Goal: Task Accomplishment & Management: Manage account settings

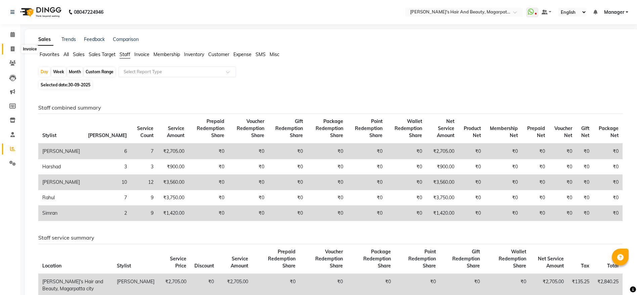
click at [15, 49] on span at bounding box center [13, 49] width 12 height 8
select select "4517"
select select "service"
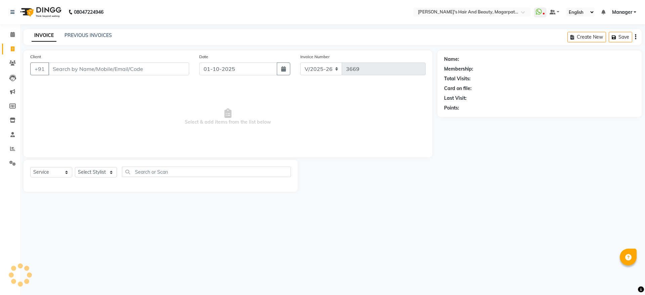
click at [69, 68] on input "Client" at bounding box center [118, 68] width 141 height 13
type input "C"
click at [11, 62] on icon at bounding box center [12, 62] width 6 height 5
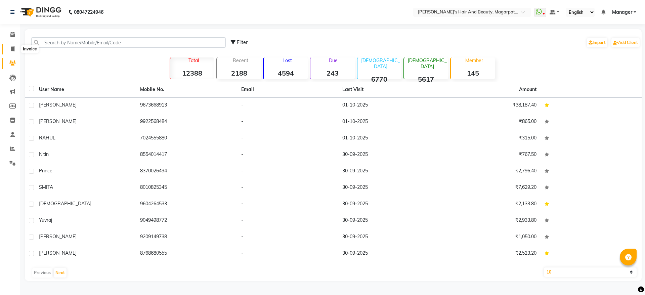
click at [11, 46] on icon at bounding box center [13, 48] width 4 height 5
select select "4517"
select select "service"
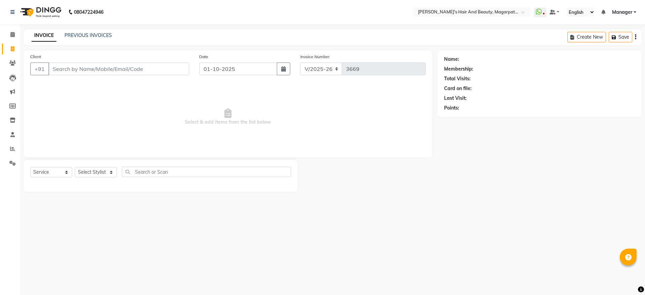
click at [60, 65] on input "Client" at bounding box center [118, 68] width 141 height 13
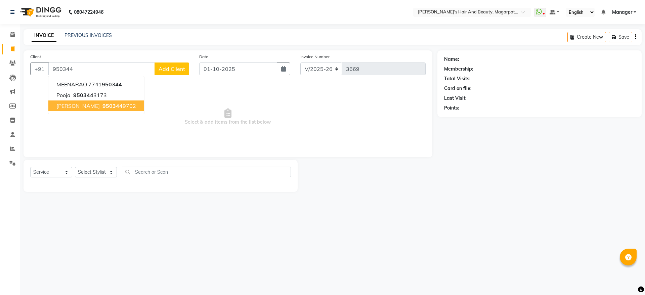
click at [54, 107] on button "[PERSON_NAME] 950344 9702" at bounding box center [96, 105] width 96 height 11
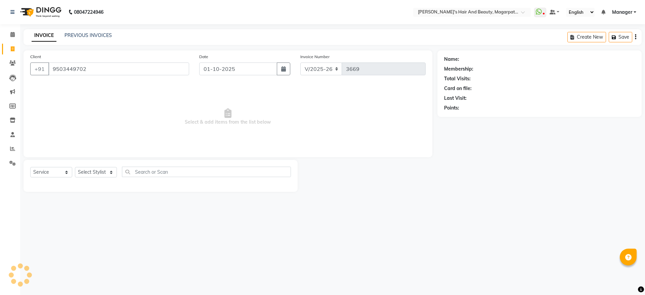
type input "9503449702"
select select "1: Object"
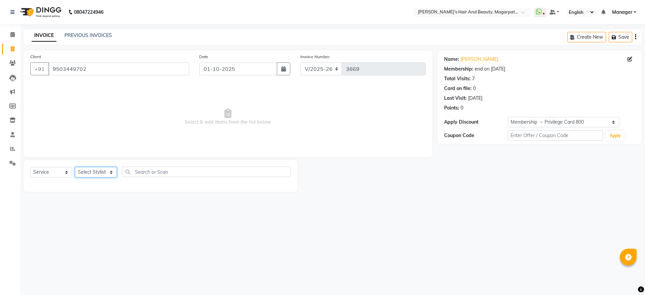
click at [89, 170] on select "Select Stylist [PERSON_NAME] [PERSON_NAME] [PERSON_NAME] Manager [PERSON_NAME] …" at bounding box center [96, 172] width 42 height 10
select select "67444"
click at [75, 167] on select "Select Stylist [PERSON_NAME] [PERSON_NAME] [PERSON_NAME] Manager [PERSON_NAME] …" at bounding box center [96, 172] width 42 height 10
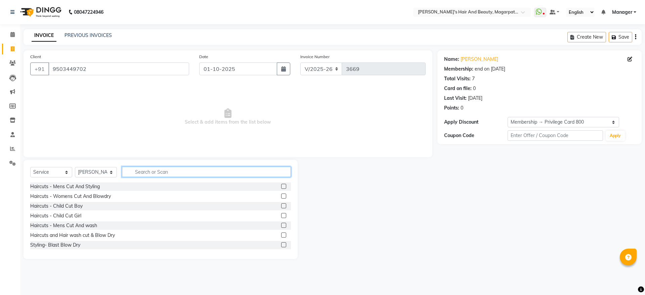
click at [157, 172] on input "text" at bounding box center [206, 172] width 169 height 10
type input "SPA"
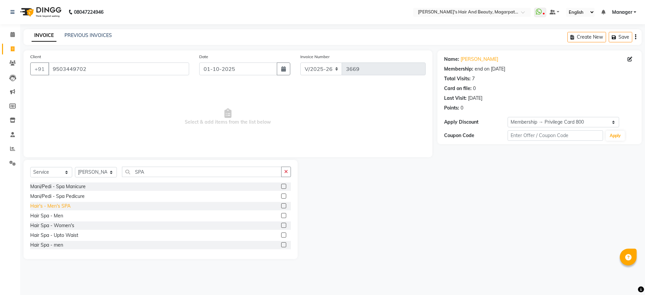
click at [69, 207] on div "Hair's - Men's SPA" at bounding box center [50, 206] width 40 height 7
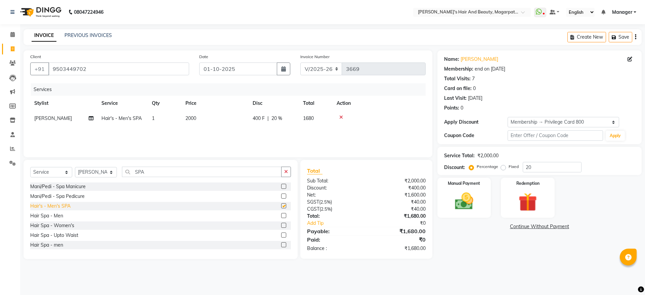
checkbox input "false"
click at [192, 116] on span "2000" at bounding box center [190, 118] width 11 height 6
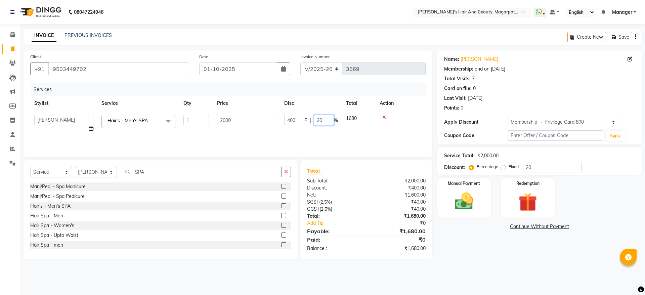
drag, startPoint x: 328, startPoint y: 118, endPoint x: 313, endPoint y: 121, distance: 14.7
click at [314, 121] on input "20" at bounding box center [324, 120] width 20 height 10
type input "0"
click at [222, 114] on td "2000" at bounding box center [214, 118] width 67 height 15
drag, startPoint x: 244, startPoint y: 118, endPoint x: 194, endPoint y: 118, distance: 49.7
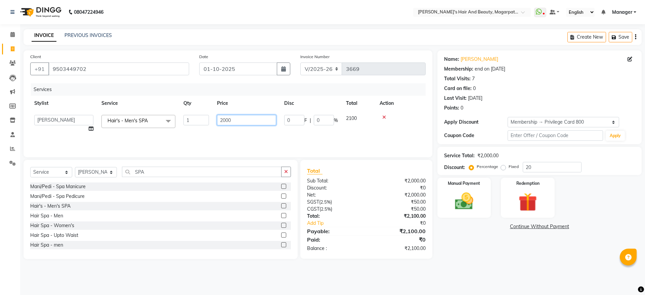
click at [194, 118] on tr "[PERSON_NAME] [PERSON_NAME] [PERSON_NAME] Manager [PERSON_NAME] [PERSON_NAME] […" at bounding box center [227, 124] width 395 height 26
type input "1960"
click at [203, 129] on div "Services Stylist Service Qty Price Disc Total Action [PERSON_NAME] [PERSON_NAME…" at bounding box center [227, 116] width 395 height 67
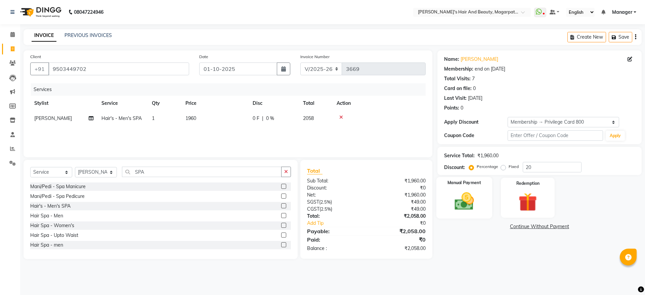
click at [460, 203] on img at bounding box center [463, 201] width 31 height 22
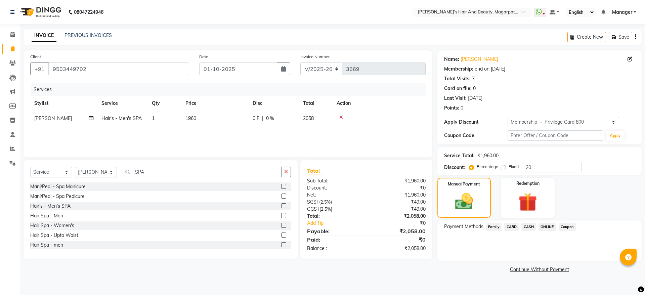
click at [550, 223] on span "ONLINE" at bounding box center [546, 227] width 17 height 8
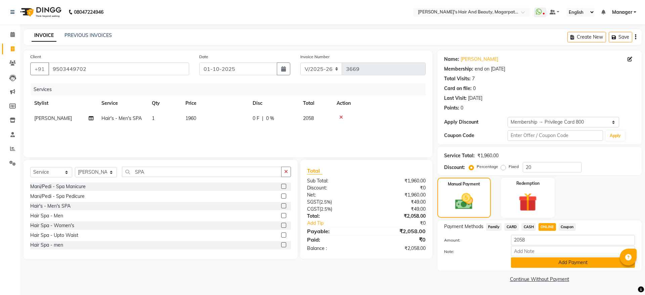
click at [550, 262] on button "Add Payment" at bounding box center [573, 262] width 124 height 10
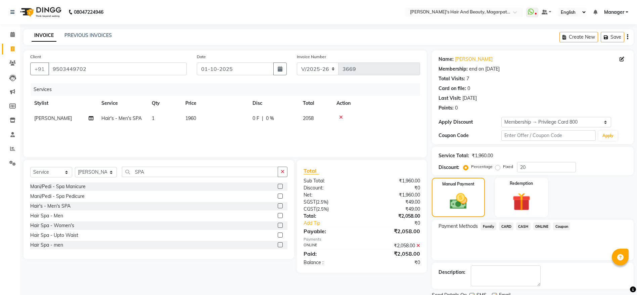
scroll to position [27, 0]
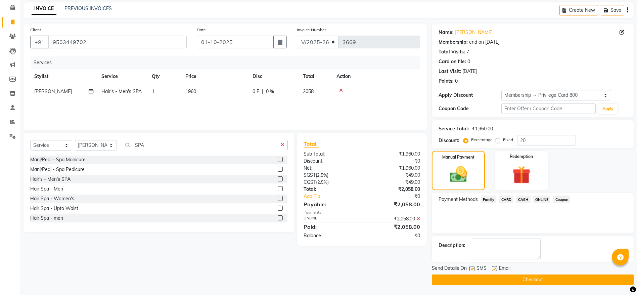
click at [539, 277] on button "Checkout" at bounding box center [533, 279] width 202 height 10
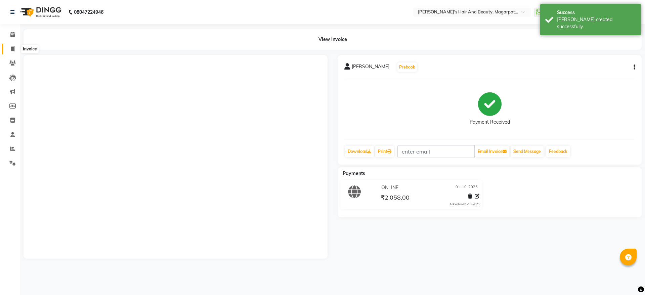
click at [13, 47] on icon at bounding box center [13, 48] width 4 height 5
select select "4517"
select select "service"
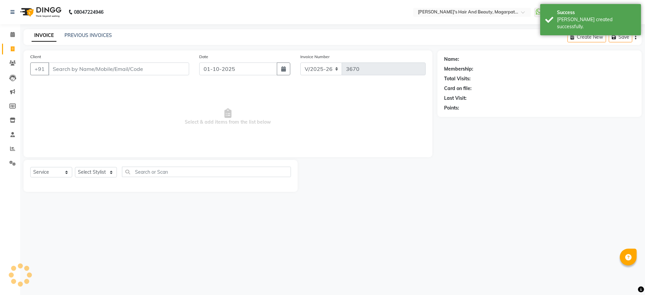
click at [65, 67] on input "Client" at bounding box center [118, 68] width 141 height 13
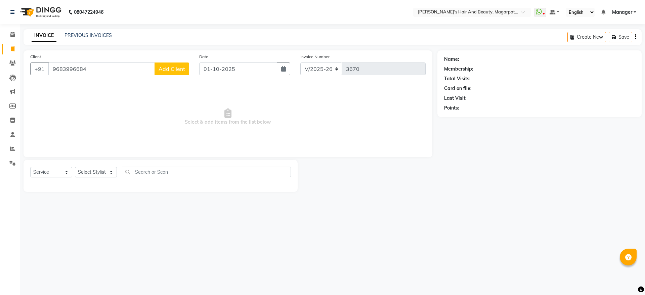
type input "9683996684"
click at [182, 66] on span "Add Client" at bounding box center [172, 69] width 27 height 7
select select "22"
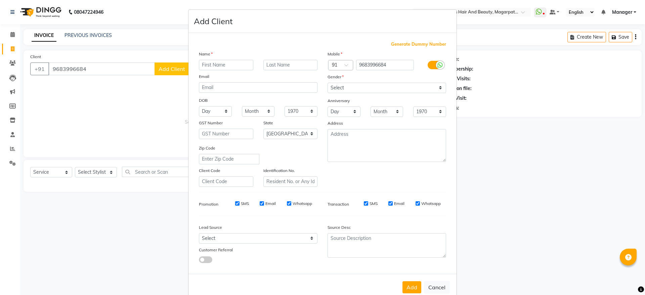
click at [210, 63] on input "text" at bounding box center [226, 65] width 54 height 10
type input "d"
type input "Deepika"
click at [339, 84] on select "Select [DEMOGRAPHIC_DATA] [DEMOGRAPHIC_DATA] Other Prefer Not To Say" at bounding box center [387, 88] width 119 height 10
select select "[DEMOGRAPHIC_DATA]"
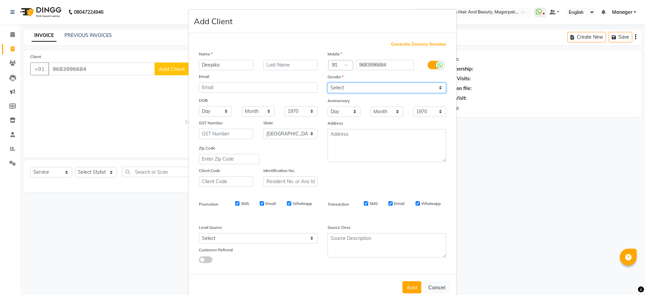
click at [328, 83] on select "Select [DEMOGRAPHIC_DATA] [DEMOGRAPHIC_DATA] Other Prefer Not To Say" at bounding box center [387, 88] width 119 height 10
click at [411, 290] on button "Add" at bounding box center [411, 287] width 19 height 12
click at [411, 290] on div "Add Cancel" at bounding box center [322, 287] width 268 height 27
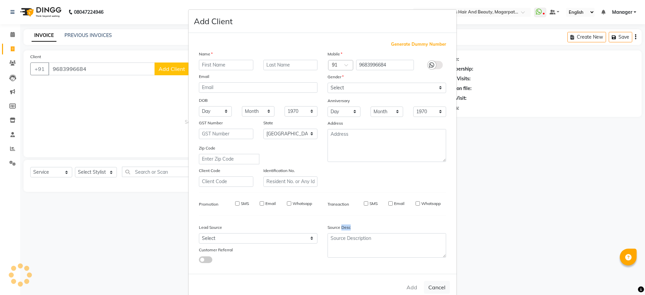
select select
select select "null"
select select
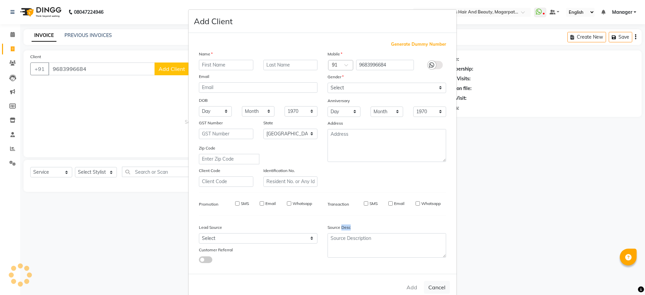
select select
checkbox input "false"
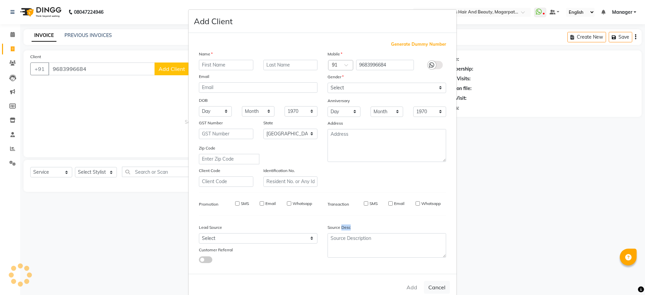
checkbox input "false"
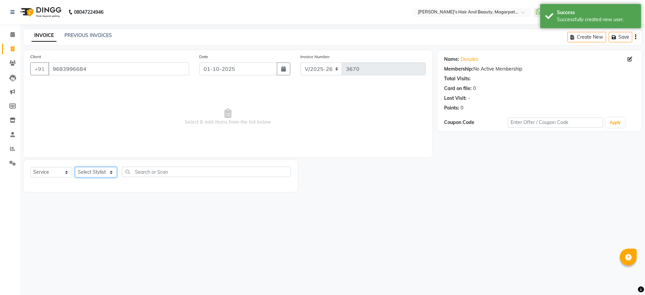
click at [95, 172] on select "Select Stylist [PERSON_NAME] [PERSON_NAME] [PERSON_NAME] Manager [PERSON_NAME] …" at bounding box center [96, 172] width 42 height 10
select select "25867"
click at [75, 167] on select "Select Stylist [PERSON_NAME] [PERSON_NAME] [PERSON_NAME] Manager [PERSON_NAME] …" at bounding box center [96, 172] width 42 height 10
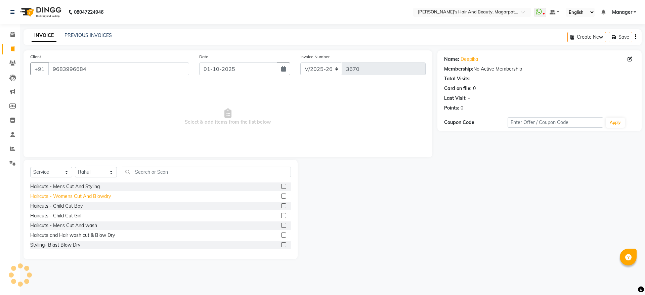
click at [104, 197] on div "Haircuts - Womens Cut And Blowdry" at bounding box center [70, 196] width 81 height 7
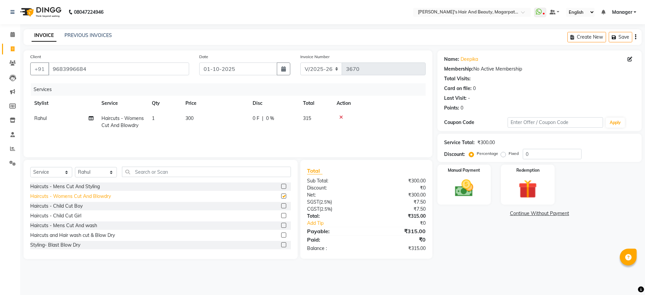
checkbox input "false"
click at [272, 116] on span "0 %" at bounding box center [270, 118] width 8 height 7
select select "25867"
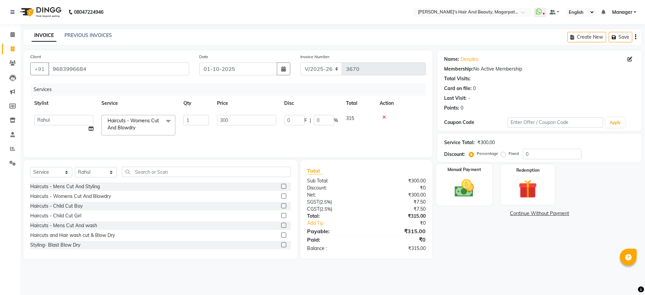
click at [464, 185] on img at bounding box center [463, 188] width 31 height 22
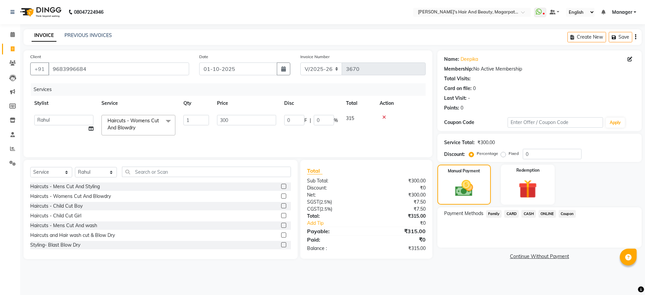
click at [527, 213] on span "CASH" at bounding box center [528, 214] width 14 height 8
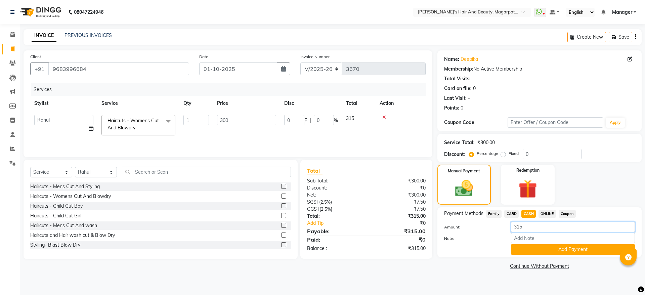
drag, startPoint x: 524, startPoint y: 228, endPoint x: 518, endPoint y: 224, distance: 7.3
click at [518, 224] on input "315" at bounding box center [573, 227] width 124 height 10
type input "305"
click at [529, 250] on button "Add Payment" at bounding box center [573, 249] width 124 height 10
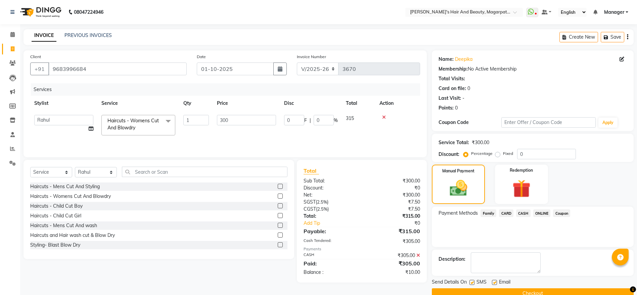
click at [544, 213] on span "ONLINE" at bounding box center [541, 213] width 17 height 8
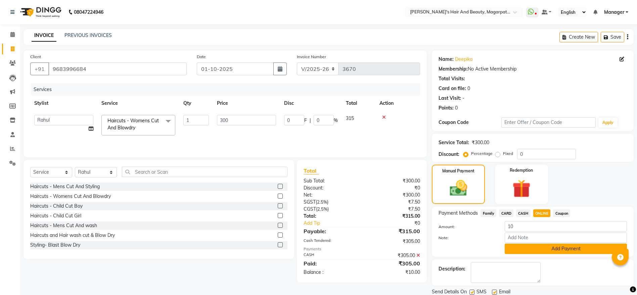
click at [542, 248] on button "Add Payment" at bounding box center [566, 249] width 122 height 10
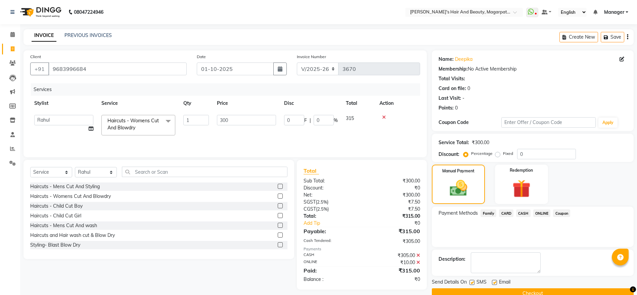
scroll to position [14, 0]
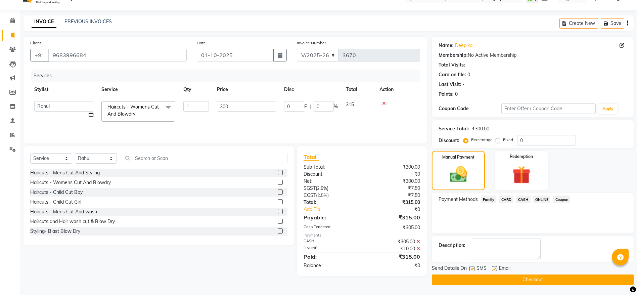
click at [521, 277] on button "Checkout" at bounding box center [533, 279] width 202 height 10
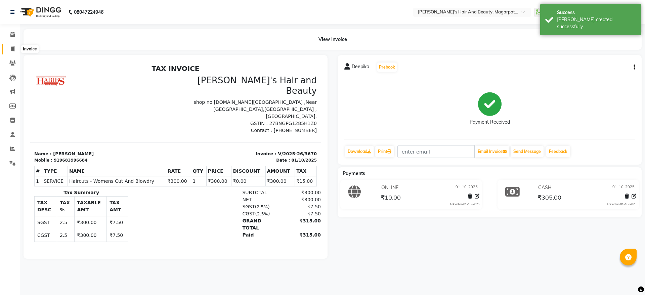
click at [10, 47] on span at bounding box center [13, 49] width 12 height 8
select select "4517"
select select "service"
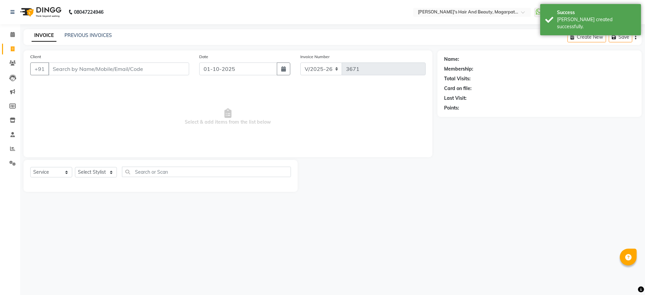
click at [62, 68] on input "Client" at bounding box center [118, 68] width 141 height 13
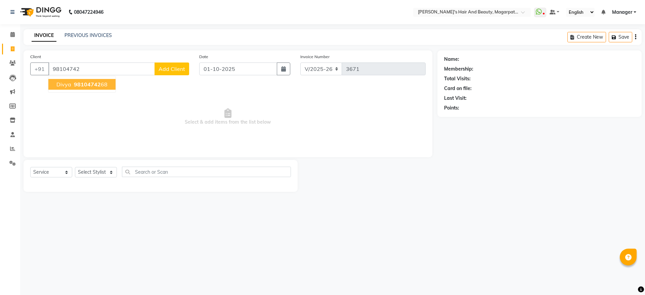
click at [75, 84] on span "98104742" at bounding box center [87, 84] width 27 height 7
type input "9810474268"
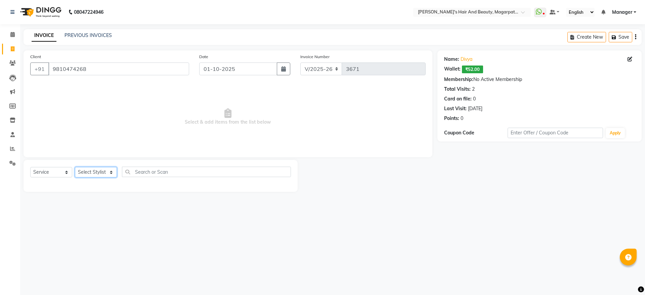
click at [86, 170] on select "Select Stylist [PERSON_NAME] [PERSON_NAME] [PERSON_NAME] Manager [PERSON_NAME] …" at bounding box center [96, 172] width 42 height 10
select select "92996"
click at [75, 167] on select "Select Stylist [PERSON_NAME] [PERSON_NAME] [PERSON_NAME] Manager [PERSON_NAME] …" at bounding box center [96, 172] width 42 height 10
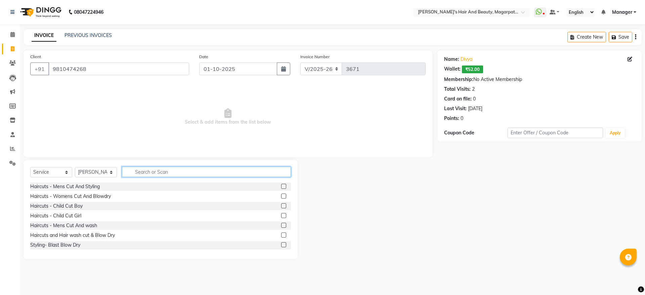
click at [150, 171] on input "text" at bounding box center [206, 172] width 169 height 10
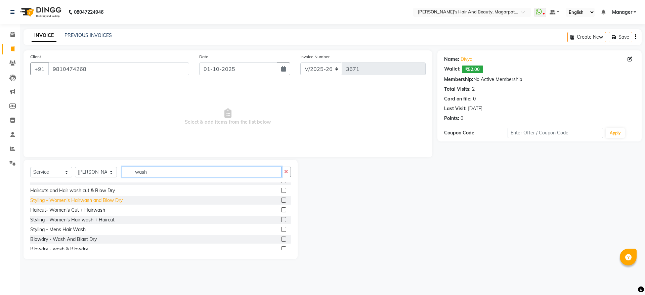
scroll to position [6, 0]
type input "wash"
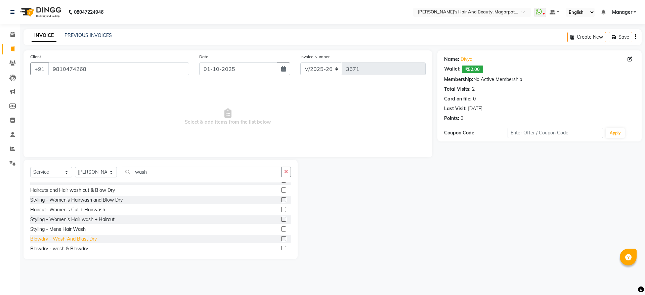
click at [95, 236] on div "Blowdry - Wash And Blast Dry" at bounding box center [63, 238] width 67 height 7
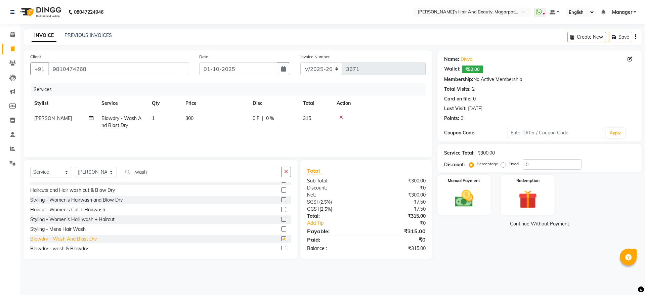
checkbox input "false"
click at [287, 175] on button "button" at bounding box center [286, 172] width 10 height 10
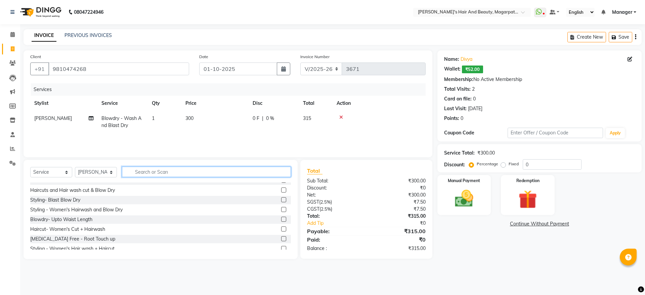
click at [244, 174] on input "text" at bounding box center [206, 172] width 169 height 10
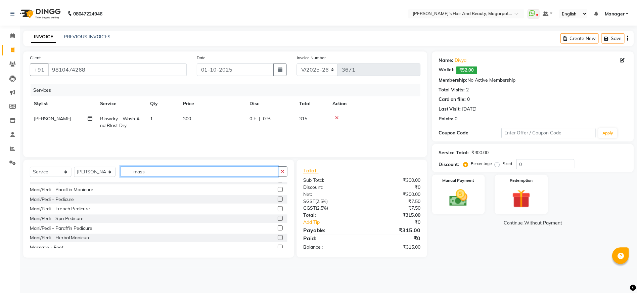
scroll to position [0, 0]
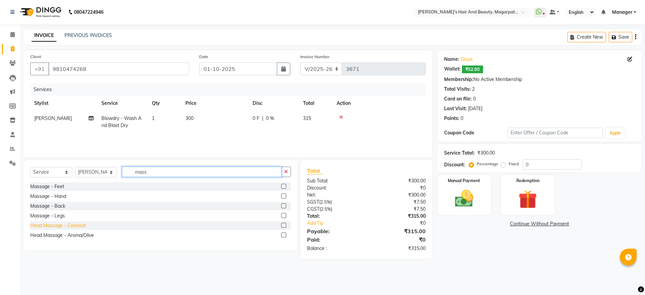
type input "mass"
click at [83, 225] on div "Head Massage - Coconut" at bounding box center [57, 225] width 55 height 7
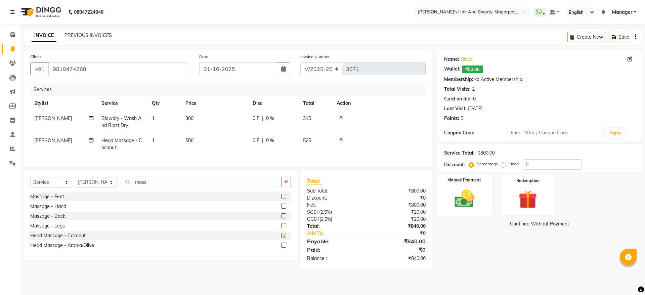
checkbox input "false"
click at [472, 187] on div "Manual Payment" at bounding box center [464, 194] width 56 height 41
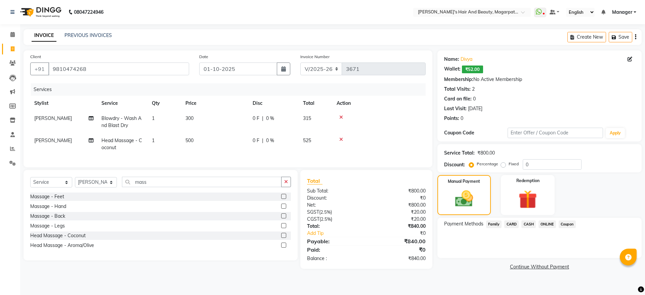
click at [544, 221] on span "ONLINE" at bounding box center [546, 224] width 17 height 8
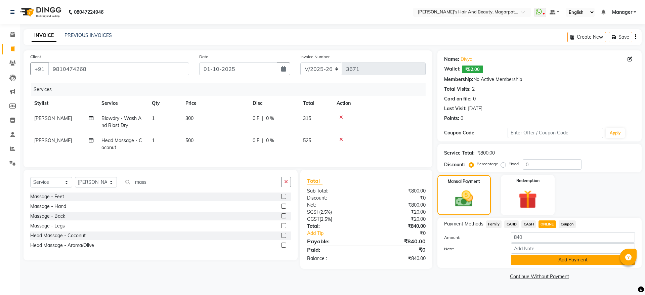
click at [549, 260] on button "Add Payment" at bounding box center [573, 260] width 124 height 10
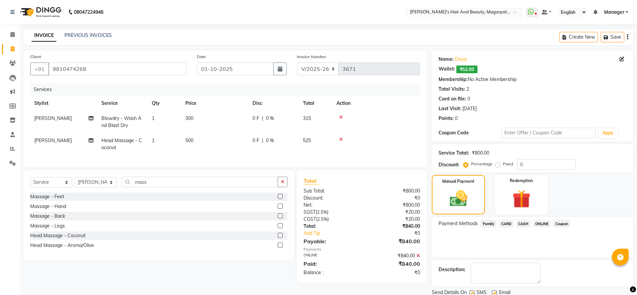
scroll to position [24, 0]
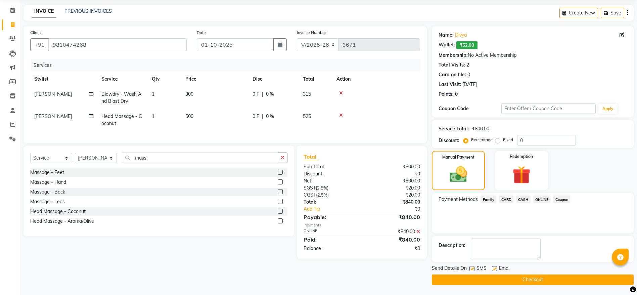
click at [536, 280] on button "Checkout" at bounding box center [533, 279] width 202 height 10
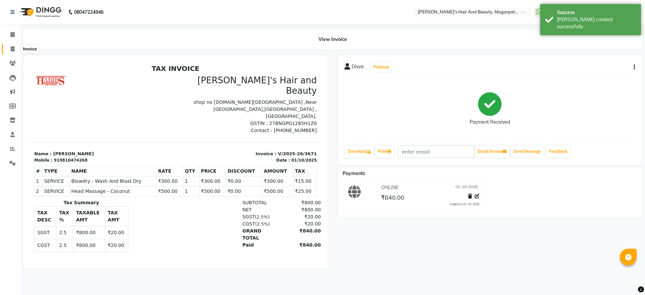
click at [13, 49] on icon at bounding box center [13, 48] width 4 height 5
select select "4517"
select select "service"
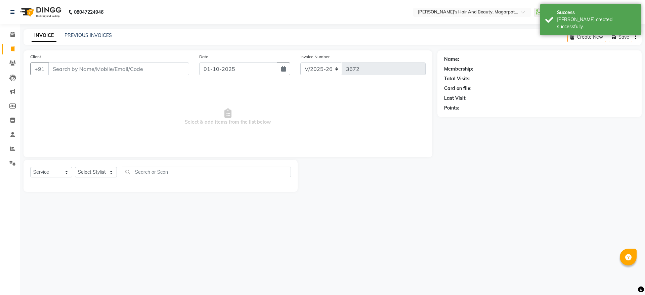
click at [85, 70] on input "Client" at bounding box center [118, 68] width 141 height 13
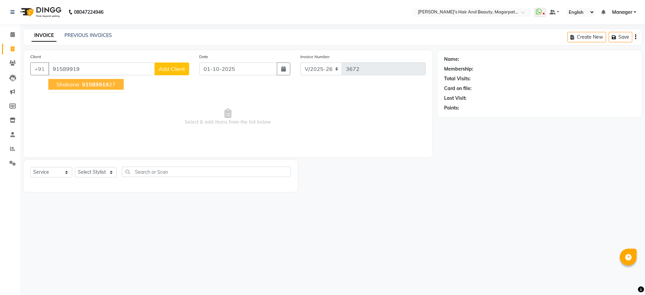
click at [91, 82] on span "91589919" at bounding box center [95, 84] width 27 height 7
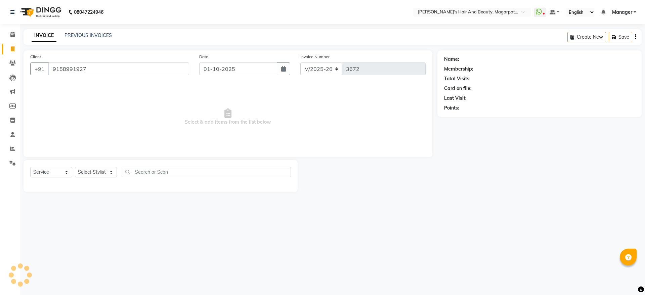
type input "9158991927"
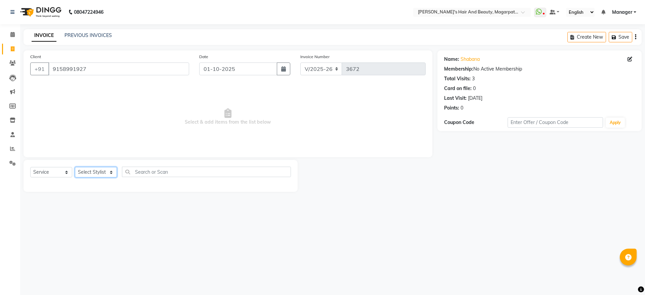
click at [103, 173] on select "Select Stylist [PERSON_NAME] [PERSON_NAME] [PERSON_NAME] Manager [PERSON_NAME] …" at bounding box center [96, 172] width 42 height 10
select select "67454"
click at [75, 167] on select "Select Stylist [PERSON_NAME] [PERSON_NAME] [PERSON_NAME] Manager [PERSON_NAME] …" at bounding box center [96, 172] width 42 height 10
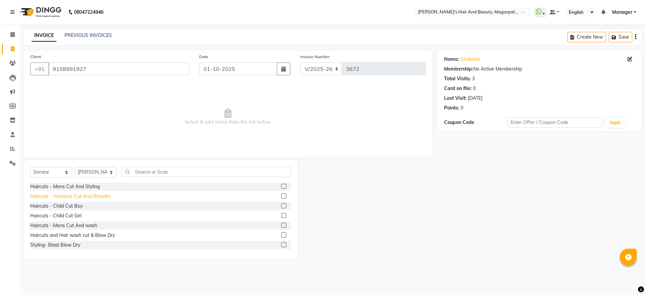
click at [107, 195] on div "Haircuts - Womens Cut And Blowdry" at bounding box center [70, 196] width 81 height 7
checkbox input "false"
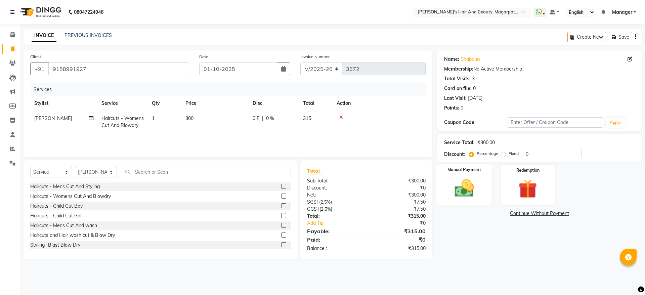
click at [465, 167] on label "Manual Payment" at bounding box center [464, 170] width 34 height 6
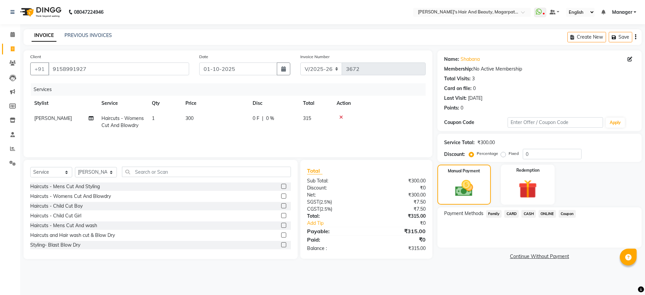
click at [551, 212] on span "ONLINE" at bounding box center [546, 214] width 17 height 8
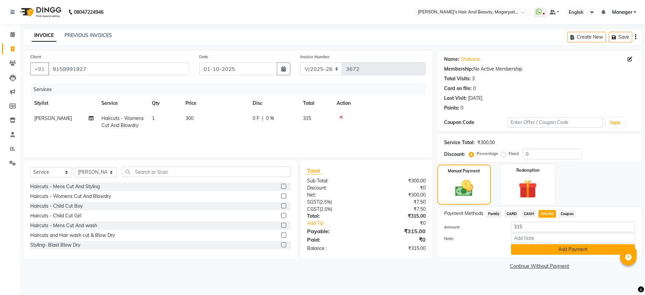
click at [563, 245] on button "Add Payment" at bounding box center [573, 249] width 124 height 10
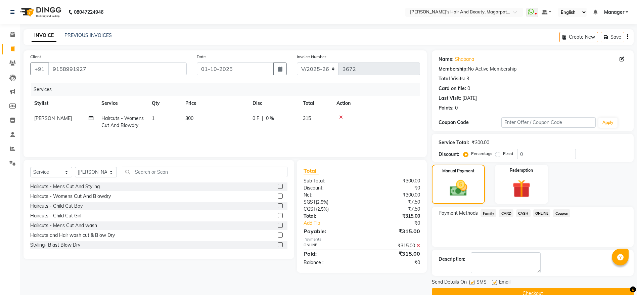
scroll to position [14, 0]
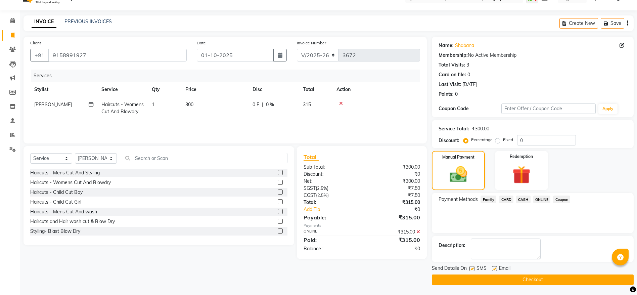
click at [538, 279] on button "Checkout" at bounding box center [533, 279] width 202 height 10
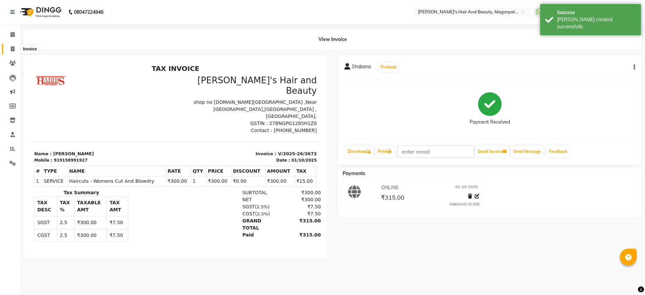
click at [14, 47] on icon at bounding box center [13, 48] width 4 height 5
select select "4517"
select select "service"
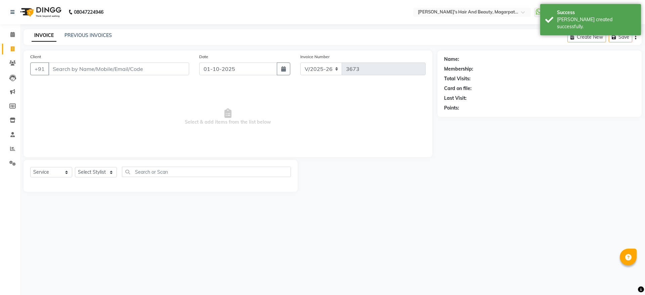
click at [61, 66] on input "Client" at bounding box center [118, 68] width 141 height 13
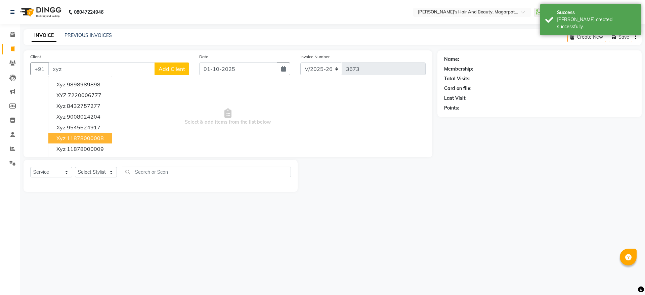
click at [72, 139] on ngb-highlight "11878000008" at bounding box center [85, 138] width 37 height 7
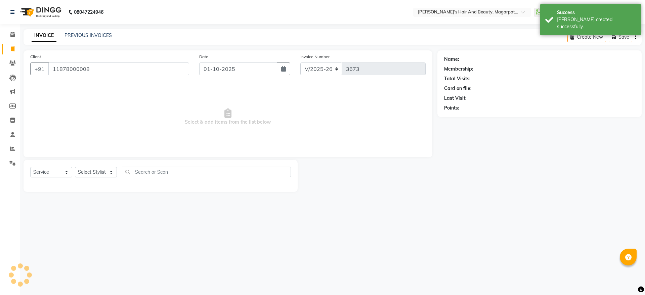
type input "11878000008"
click at [91, 170] on select "Select Stylist [PERSON_NAME] [PERSON_NAME] [PERSON_NAME] Manager [PERSON_NAME] …" at bounding box center [96, 172] width 42 height 10
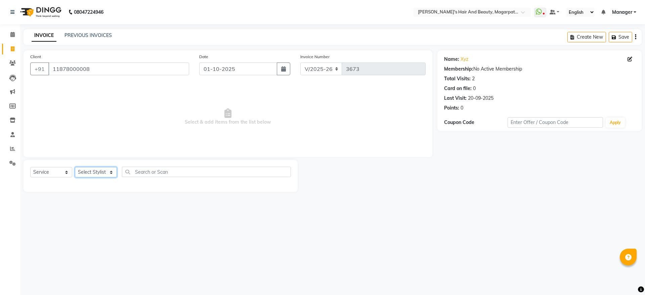
select select "25867"
click at [75, 167] on select "Select Stylist [PERSON_NAME] [PERSON_NAME] [PERSON_NAME] Manager [PERSON_NAME] …" at bounding box center [96, 172] width 42 height 10
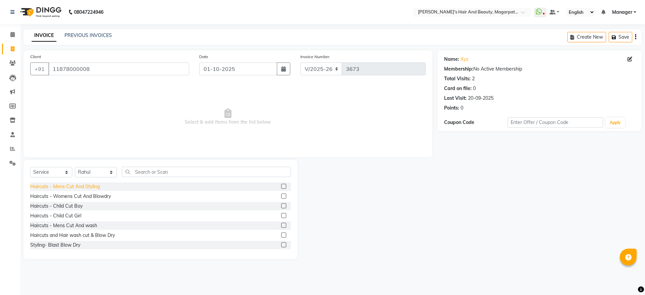
click at [93, 186] on div "Haircuts - Mens Cut And Styling" at bounding box center [65, 186] width 70 height 7
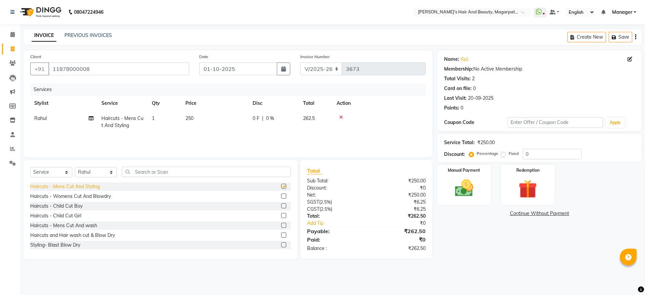
checkbox input "false"
click at [453, 189] on img at bounding box center [463, 188] width 31 height 22
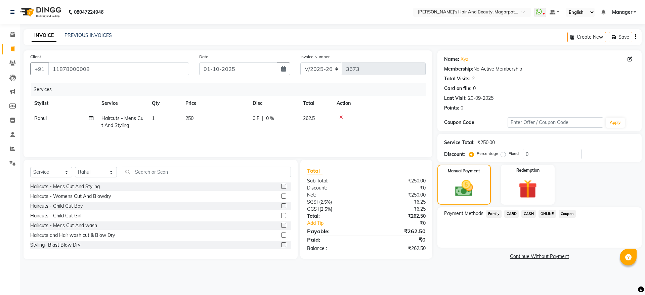
click at [550, 213] on span "ONLINE" at bounding box center [546, 214] width 17 height 8
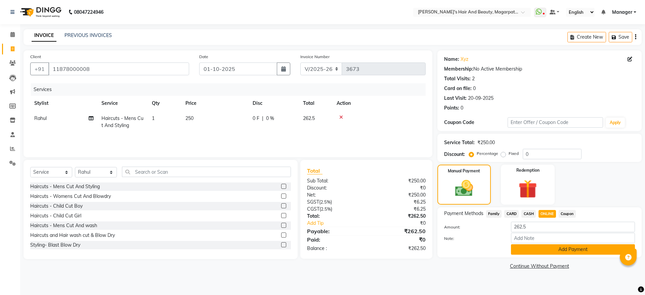
click at [550, 252] on button "Add Payment" at bounding box center [573, 249] width 124 height 10
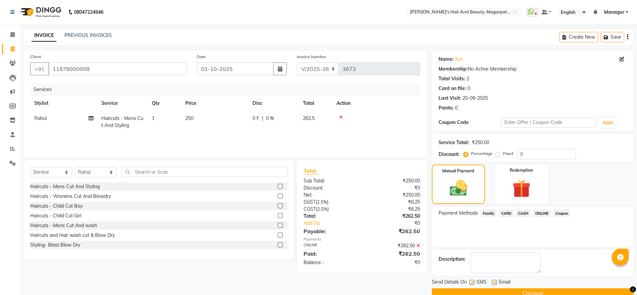
scroll to position [14, 0]
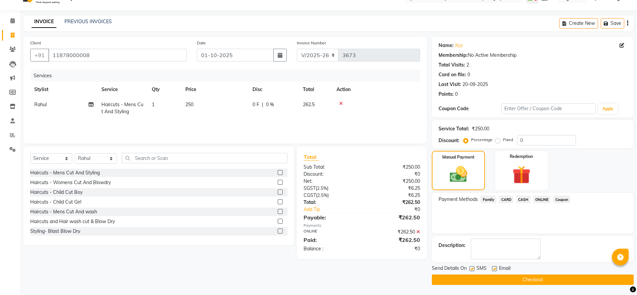
click at [532, 279] on button "Checkout" at bounding box center [533, 279] width 202 height 10
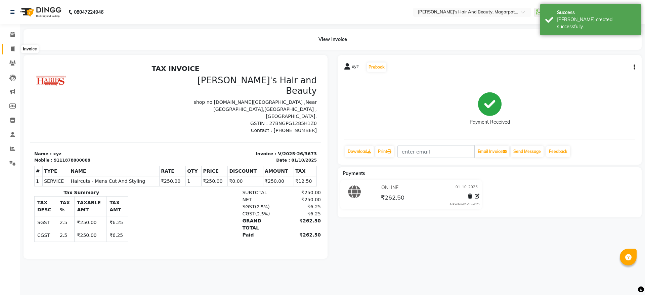
click at [14, 48] on icon at bounding box center [13, 48] width 4 height 5
select select "service"
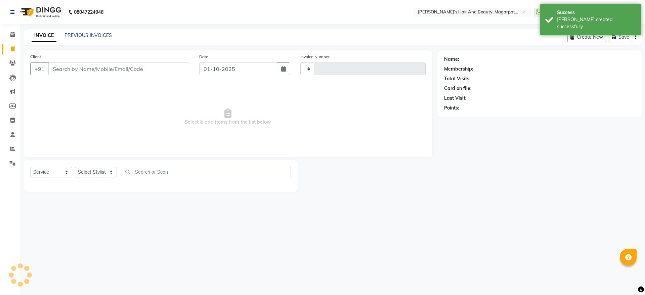
type input "3674"
select select "4517"
click at [74, 66] on input "Client" at bounding box center [118, 68] width 141 height 13
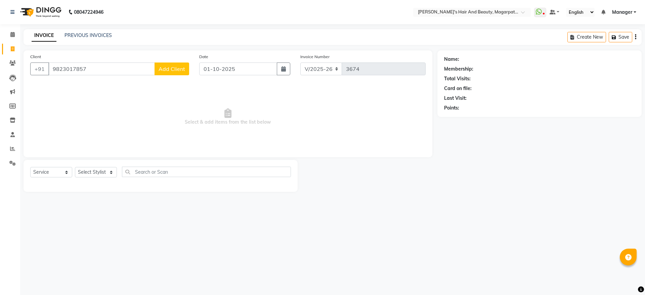
type input "9823017857"
click at [162, 66] on span "Add Client" at bounding box center [172, 69] width 27 height 7
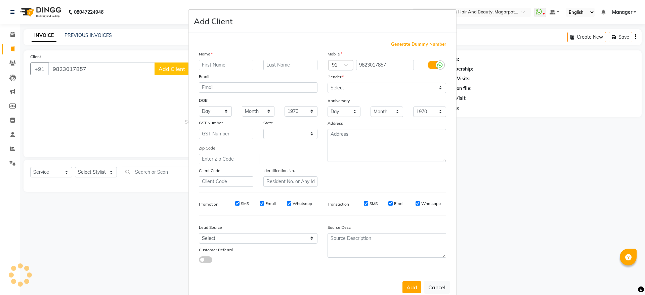
select select "22"
click at [206, 63] on input "text" at bounding box center [226, 65] width 54 height 10
type input "Arit"
click at [350, 86] on select "Select [DEMOGRAPHIC_DATA] [DEMOGRAPHIC_DATA] Other Prefer Not To Say" at bounding box center [387, 88] width 119 height 10
select select "[DEMOGRAPHIC_DATA]"
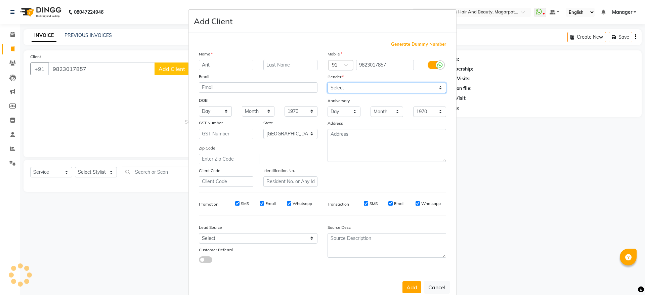
click at [328, 83] on select "Select [DEMOGRAPHIC_DATA] [DEMOGRAPHIC_DATA] Other Prefer Not To Say" at bounding box center [387, 88] width 119 height 10
click at [410, 288] on button "Add" at bounding box center [411, 287] width 19 height 12
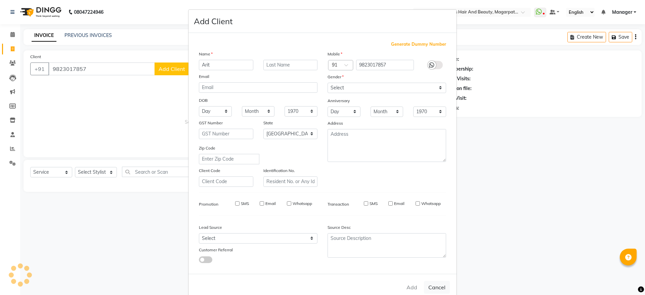
select select
select select "null"
select select
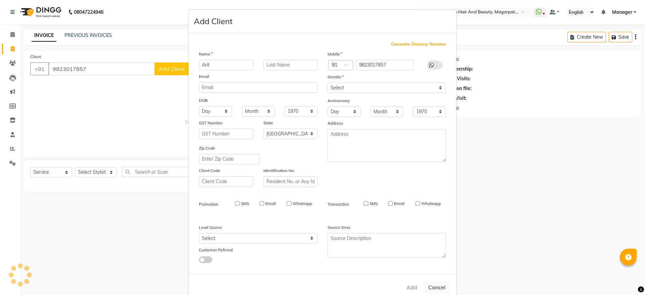
select select
checkbox input "false"
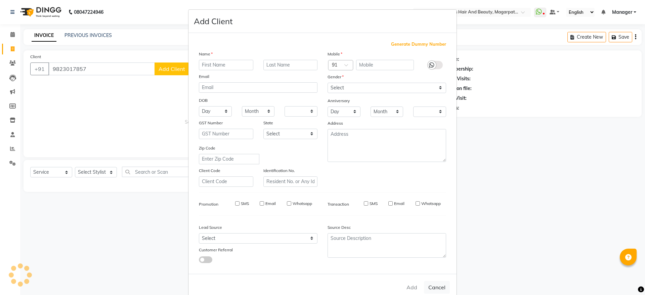
checkbox input "false"
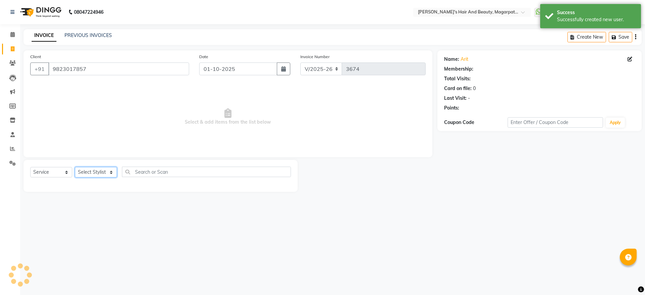
click at [99, 170] on select "Select Stylist [PERSON_NAME] [PERSON_NAME] [PERSON_NAME] Manager [PERSON_NAME] …" at bounding box center [96, 172] width 42 height 10
select select "67444"
click at [75, 167] on select "Select Stylist [PERSON_NAME] [PERSON_NAME] [PERSON_NAME] Manager [PERSON_NAME] …" at bounding box center [96, 172] width 42 height 10
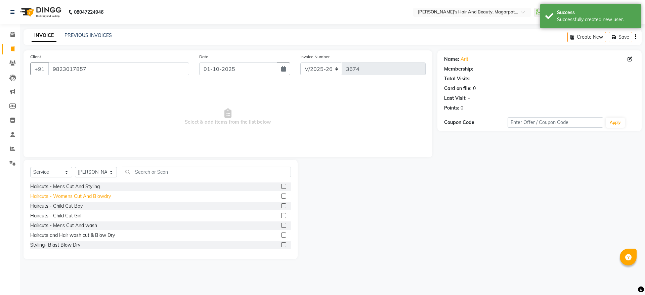
click at [100, 197] on div "Haircuts - Womens Cut And Blowdry" at bounding box center [70, 196] width 81 height 7
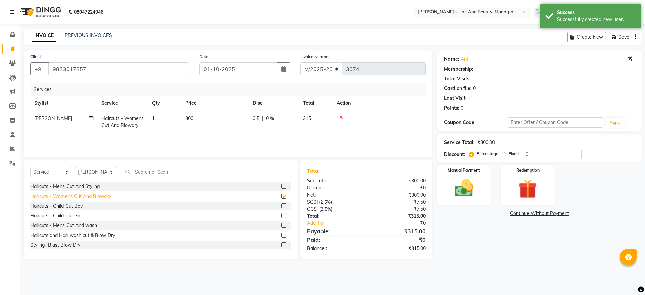
checkbox input "false"
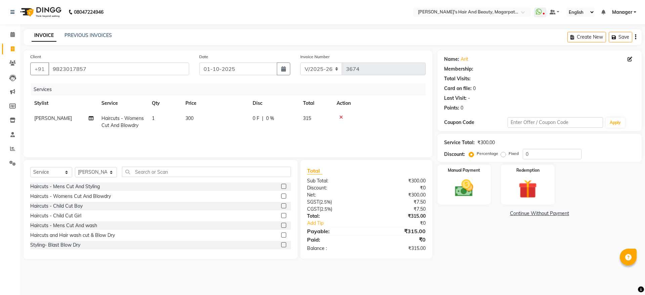
click at [195, 117] on td "300" at bounding box center [214, 122] width 67 height 22
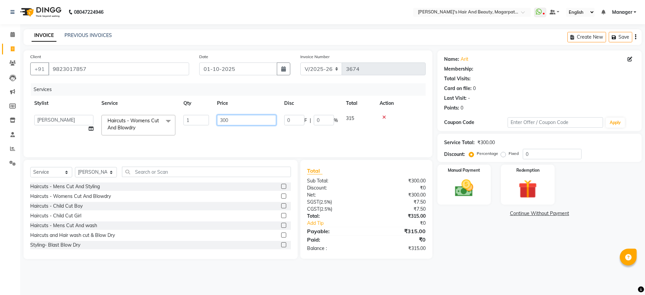
click at [231, 119] on input "300" at bounding box center [246, 120] width 59 height 10
type input "3"
type input "350"
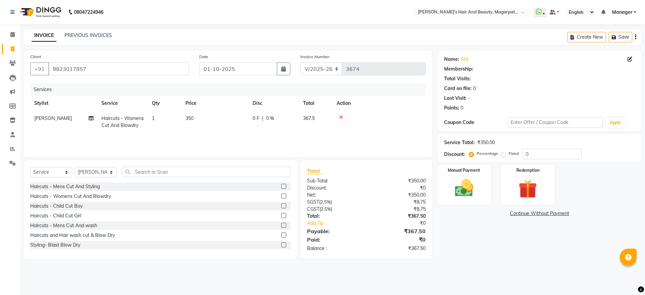
click at [234, 134] on div "Services Stylist Service Qty Price Disc Total Action [PERSON_NAME] Haircuts - W…" at bounding box center [227, 116] width 395 height 67
click at [472, 185] on img at bounding box center [463, 188] width 31 height 22
click at [526, 212] on span "CASH" at bounding box center [528, 214] width 14 height 8
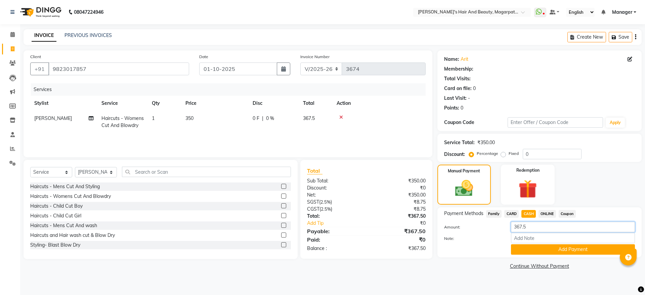
click at [534, 223] on input "367.5" at bounding box center [573, 227] width 124 height 10
type input "3"
click at [552, 209] on div "Payment Methods Family CARD CASH ONLINE Coupon Amount: Note: Add Payment" at bounding box center [539, 232] width 204 height 50
click at [545, 215] on span "ONLINE" at bounding box center [546, 214] width 17 height 8
type input "367.5"
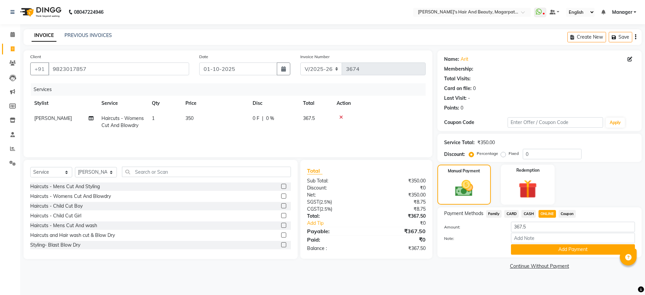
click at [531, 212] on span "CASH" at bounding box center [528, 214] width 14 height 8
click at [550, 251] on button "Add Payment" at bounding box center [573, 249] width 124 height 10
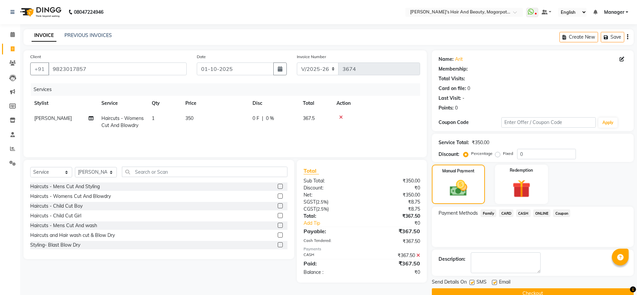
scroll to position [14, 0]
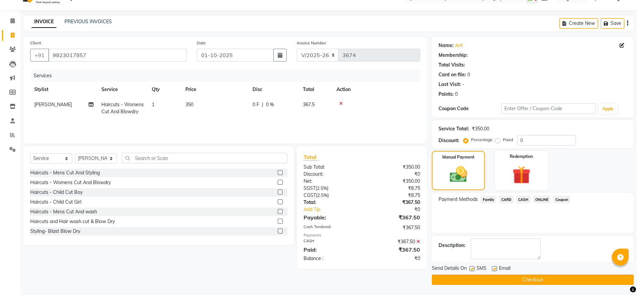
click at [538, 274] on button "Checkout" at bounding box center [533, 279] width 202 height 10
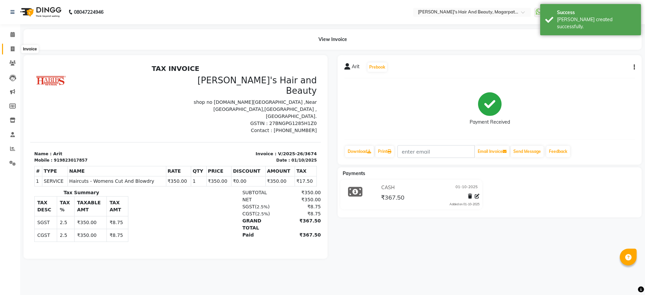
click at [12, 50] on icon at bounding box center [13, 48] width 4 height 5
select select "4517"
select select "service"
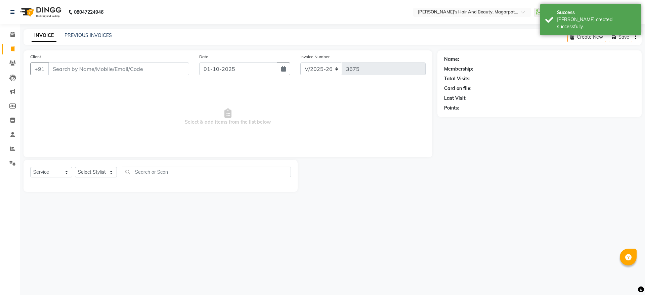
click at [66, 67] on input "Client" at bounding box center [118, 68] width 141 height 13
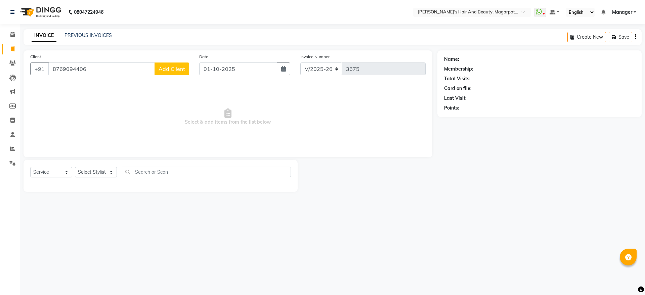
type input "8769094406"
click at [162, 70] on span "Add Client" at bounding box center [172, 69] width 27 height 7
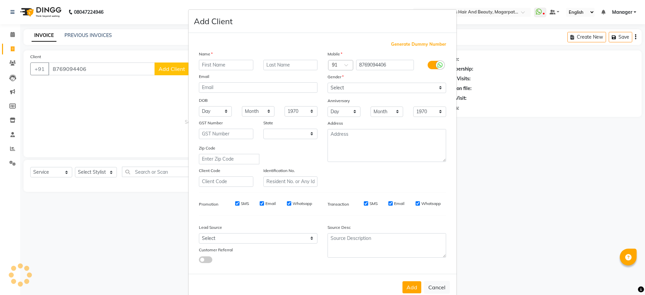
select select "22"
click at [205, 62] on input "text" at bounding box center [226, 65] width 54 height 10
type input "[PERSON_NAME]"
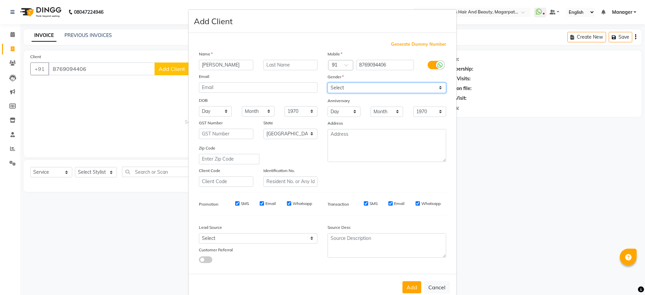
click at [348, 87] on select "Select [DEMOGRAPHIC_DATA] [DEMOGRAPHIC_DATA] Other Prefer Not To Say" at bounding box center [387, 88] width 119 height 10
select select "[DEMOGRAPHIC_DATA]"
click at [328, 83] on select "Select [DEMOGRAPHIC_DATA] [DEMOGRAPHIC_DATA] Other Prefer Not To Say" at bounding box center [387, 88] width 119 height 10
click at [408, 283] on button "Add" at bounding box center [411, 287] width 19 height 12
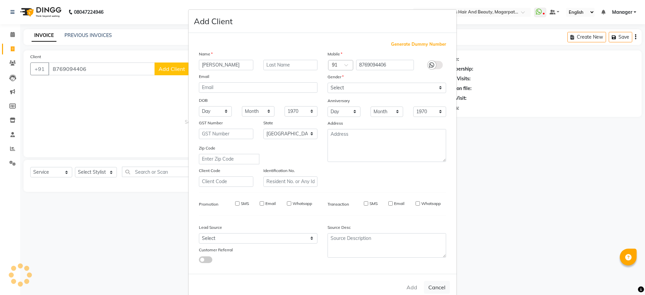
select select
select select "null"
select select
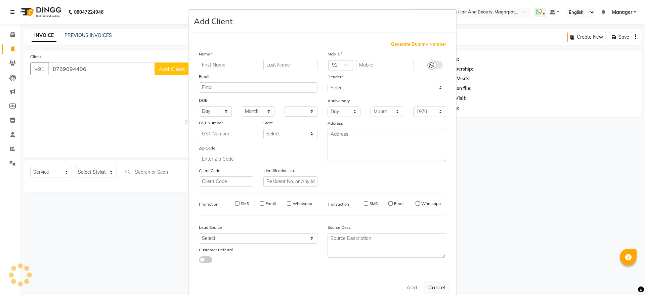
select select
checkbox input "false"
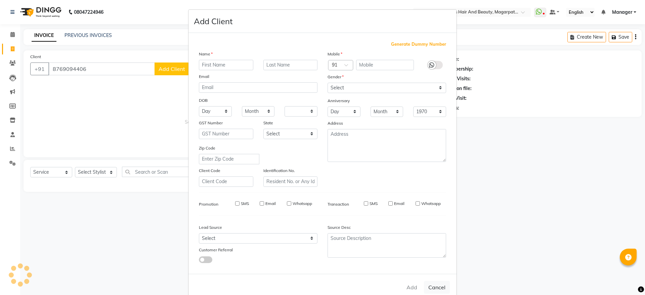
checkbox input "false"
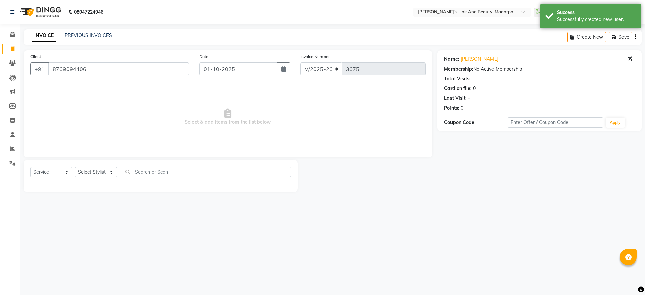
click at [91, 177] on div "Select Service Product Membership Package Voucher Prepaid Gift Card Select Styl…" at bounding box center [160, 175] width 261 height 16
click at [90, 172] on select "Select Stylist [PERSON_NAME] [PERSON_NAME] [PERSON_NAME] Manager [PERSON_NAME] …" at bounding box center [96, 172] width 42 height 10
select select "67464"
click at [75, 167] on select "Select Stylist [PERSON_NAME] [PERSON_NAME] [PERSON_NAME] Manager [PERSON_NAME] …" at bounding box center [96, 172] width 42 height 10
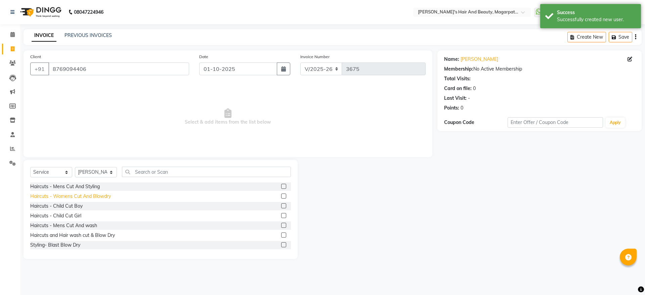
click at [96, 194] on div "Haircuts - Womens Cut And Blowdry" at bounding box center [70, 196] width 81 height 7
checkbox input "false"
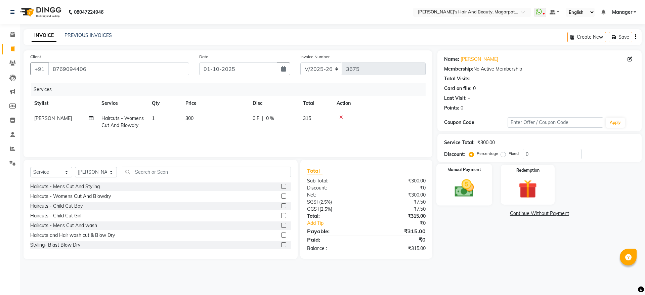
click at [461, 185] on img at bounding box center [463, 188] width 31 height 22
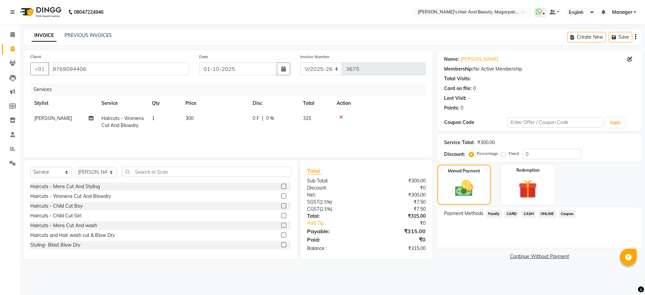
click at [509, 212] on span "CARD" at bounding box center [511, 214] width 14 height 8
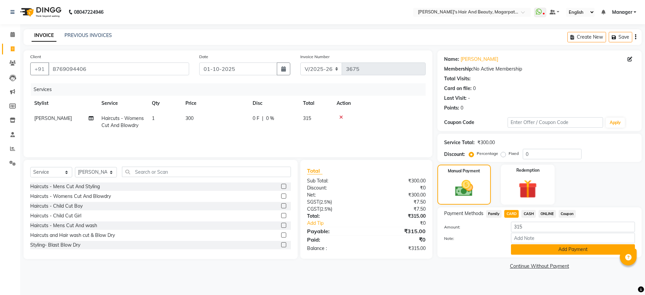
click at [526, 248] on button "Add Payment" at bounding box center [573, 249] width 124 height 10
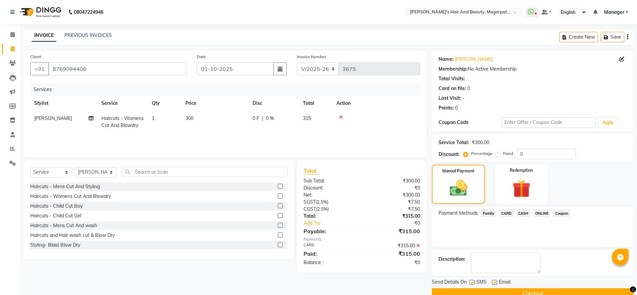
scroll to position [14, 0]
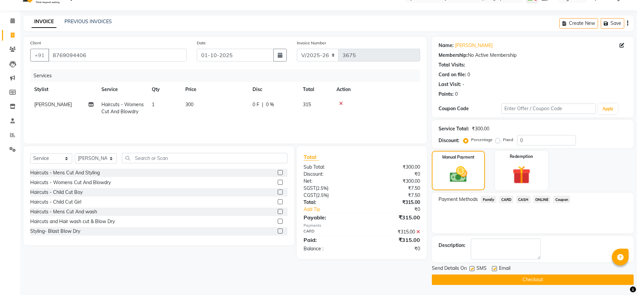
click at [520, 279] on button "Checkout" at bounding box center [533, 279] width 202 height 10
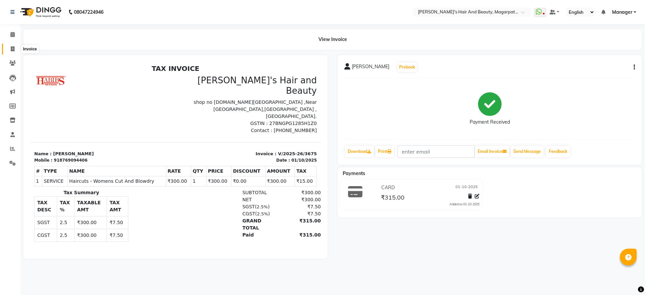
click at [15, 50] on span at bounding box center [13, 49] width 12 height 8
select select "service"
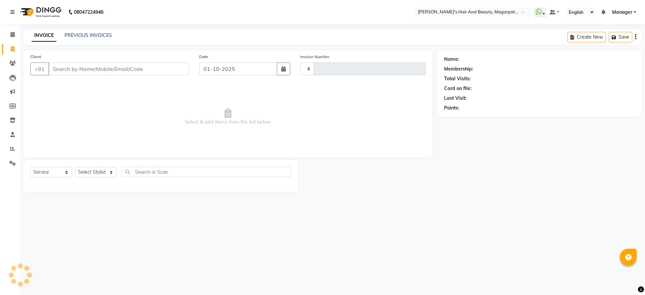
type input "3676"
select select "4517"
click at [60, 68] on input "Client" at bounding box center [118, 68] width 141 height 13
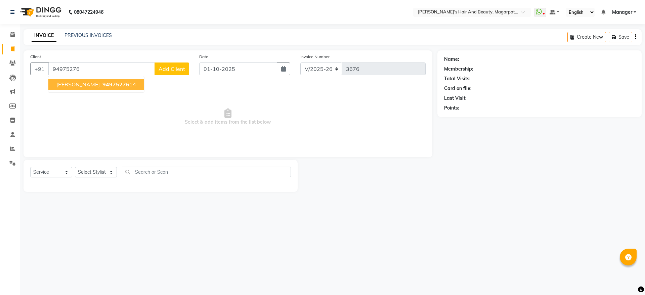
click at [64, 83] on span "[PERSON_NAME]" at bounding box center [77, 84] width 43 height 7
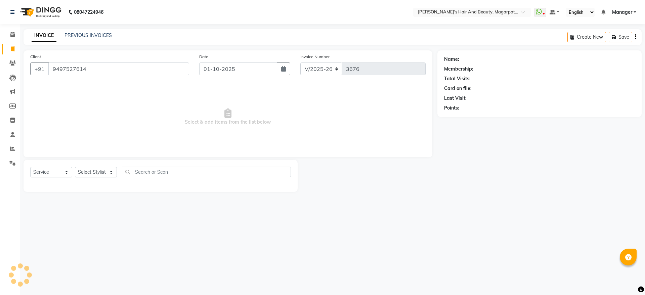
type input "9497527614"
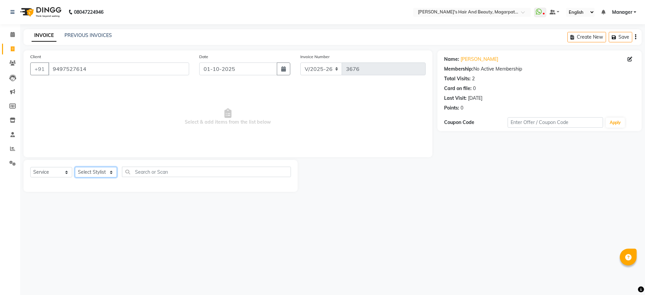
click at [82, 169] on select "Select Stylist [PERSON_NAME] [PERSON_NAME] [PERSON_NAME] Manager [PERSON_NAME] …" at bounding box center [96, 172] width 42 height 10
select select "92996"
click at [75, 167] on select "Select Stylist [PERSON_NAME] [PERSON_NAME] [PERSON_NAME] Manager [PERSON_NAME] …" at bounding box center [96, 172] width 42 height 10
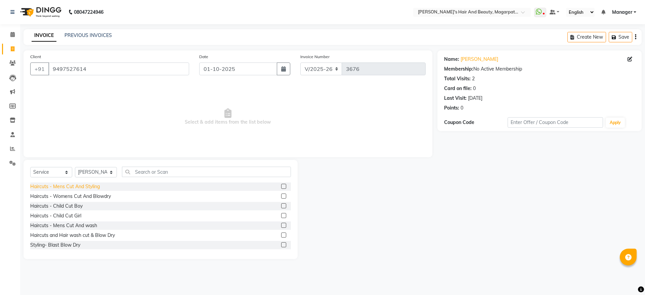
click at [94, 184] on div "Haircuts - Mens Cut And Styling" at bounding box center [65, 186] width 70 height 7
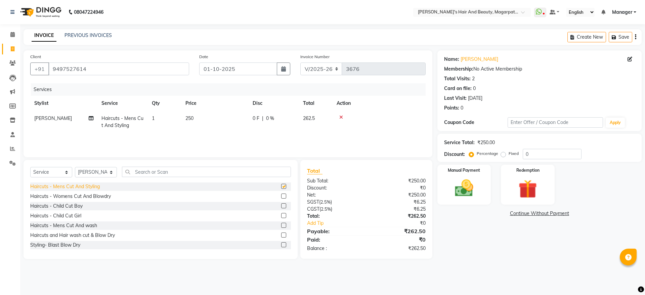
checkbox input "false"
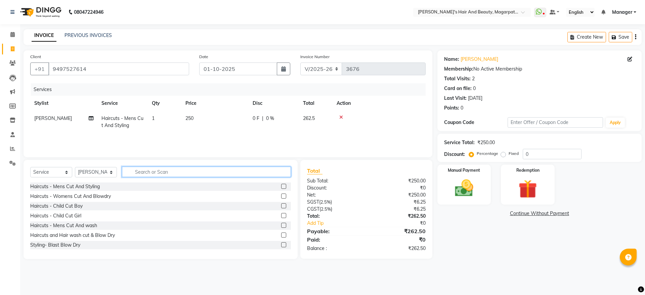
click at [144, 168] on input "text" at bounding box center [206, 172] width 169 height 10
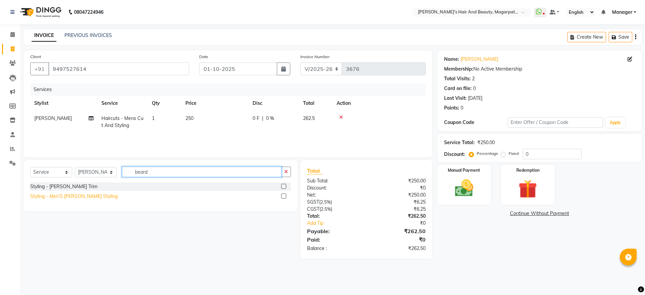
type input "beard"
click at [88, 197] on div "Styling - Men'S [PERSON_NAME] Styling" at bounding box center [73, 196] width 87 height 7
checkbox input "false"
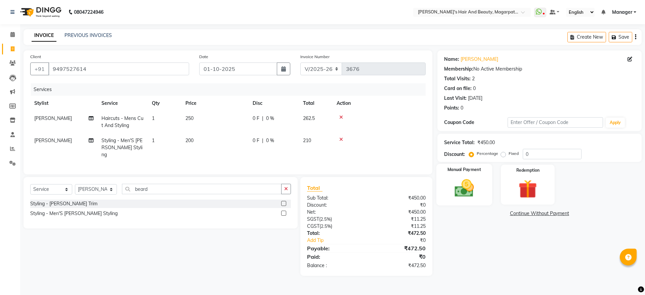
click at [467, 180] on img at bounding box center [463, 188] width 31 height 22
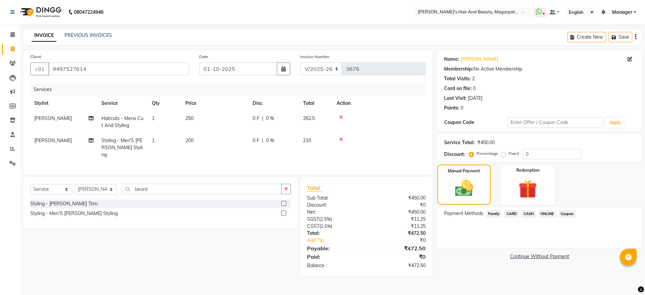
click at [549, 213] on span "ONLINE" at bounding box center [546, 214] width 17 height 8
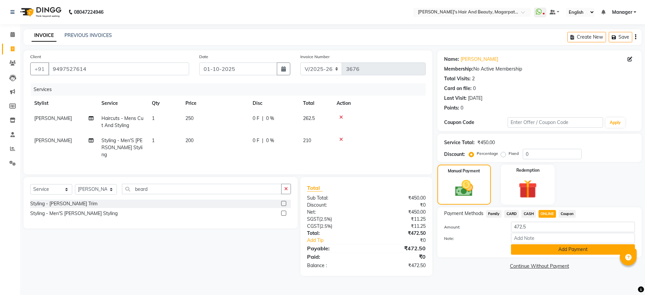
click at [563, 248] on button "Add Payment" at bounding box center [573, 249] width 124 height 10
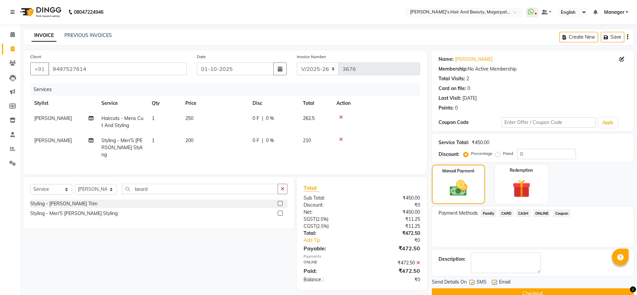
scroll to position [14, 0]
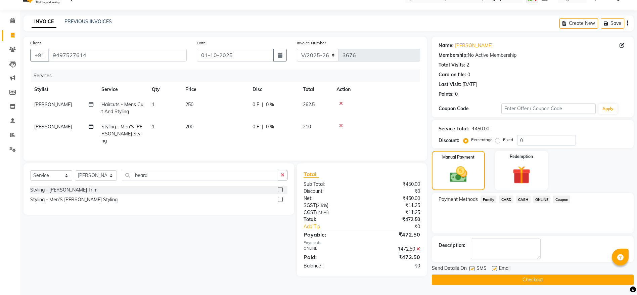
click at [526, 276] on button "Checkout" at bounding box center [533, 279] width 202 height 10
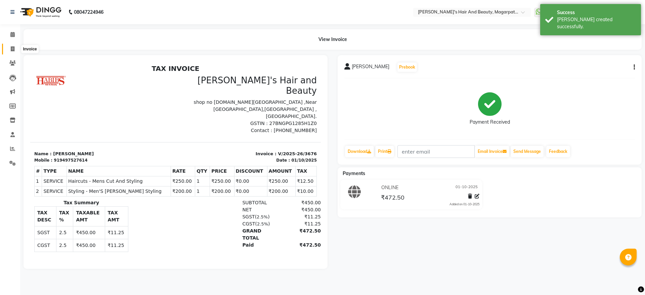
click at [11, 51] on icon at bounding box center [13, 48] width 4 height 5
select select "4517"
select select "service"
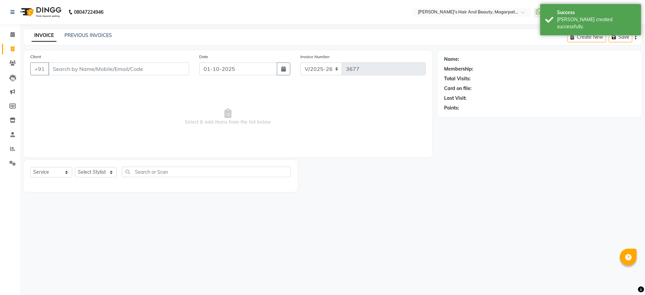
click at [62, 66] on input "Client" at bounding box center [118, 68] width 141 height 13
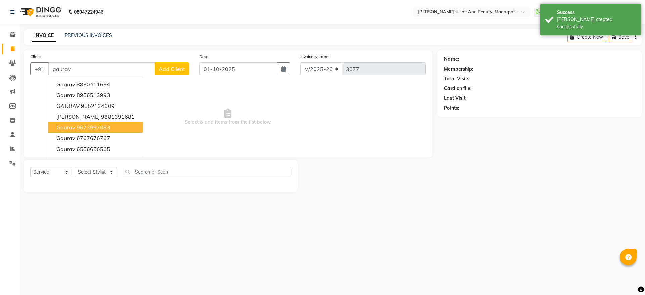
click at [84, 128] on ngb-highlight "9673997083" at bounding box center [94, 127] width 34 height 7
type input "9673997083"
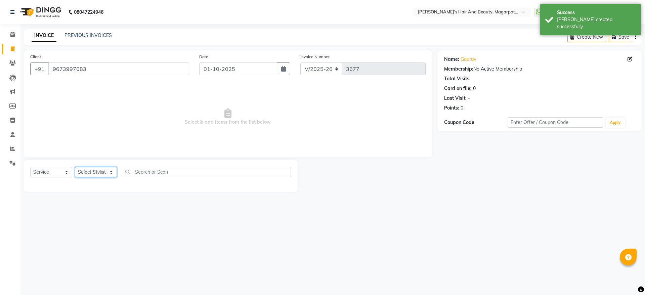
click at [101, 174] on select "Select Stylist [PERSON_NAME] [PERSON_NAME] [PERSON_NAME] Manager [PERSON_NAME] …" at bounding box center [96, 172] width 42 height 10
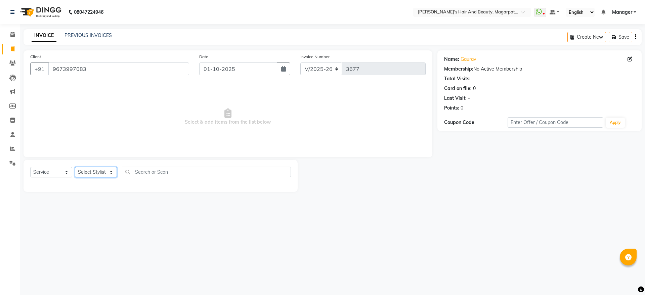
select select "25867"
click at [75, 167] on select "Select Stylist [PERSON_NAME] [PERSON_NAME] [PERSON_NAME] Manager [PERSON_NAME] …" at bounding box center [96, 172] width 42 height 10
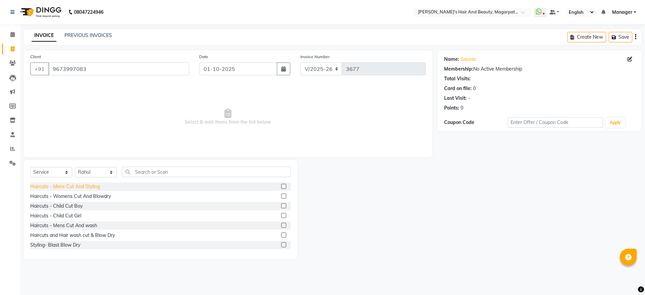
click at [93, 185] on div "Haircuts - Mens Cut And Styling" at bounding box center [65, 186] width 70 height 7
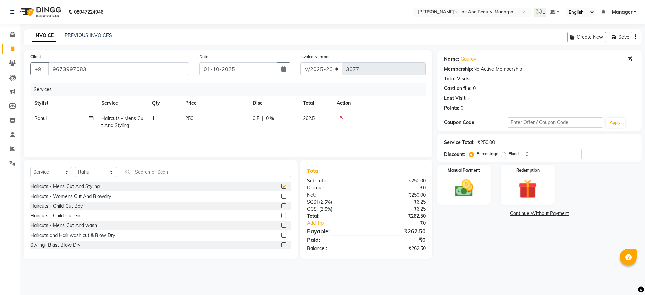
checkbox input "false"
click at [462, 193] on img at bounding box center [463, 188] width 31 height 22
click at [550, 211] on span "ONLINE" at bounding box center [546, 214] width 17 height 8
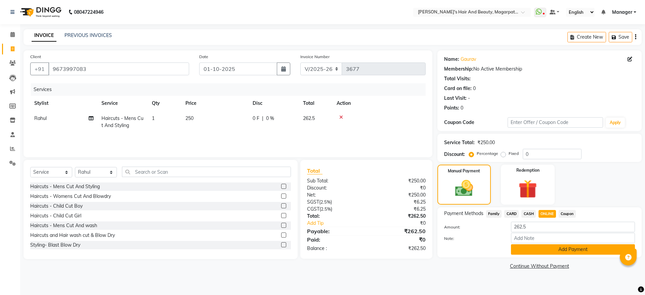
click at [589, 250] on button "Add Payment" at bounding box center [573, 249] width 124 height 10
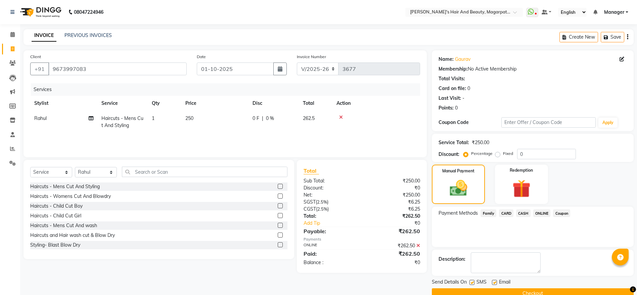
scroll to position [14, 0]
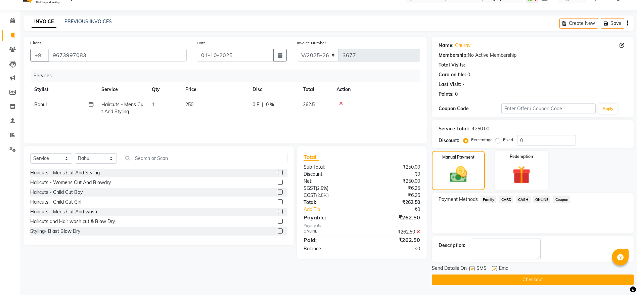
click at [549, 278] on button "Checkout" at bounding box center [533, 279] width 202 height 10
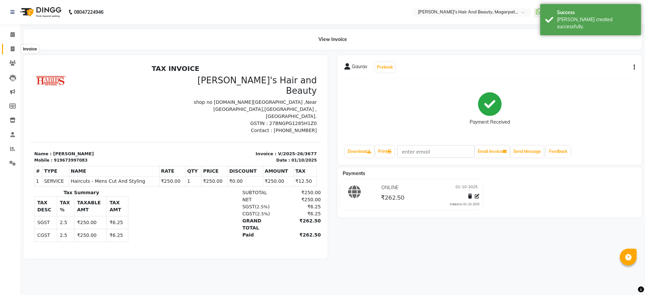
click at [9, 49] on span at bounding box center [13, 49] width 12 height 8
select select "service"
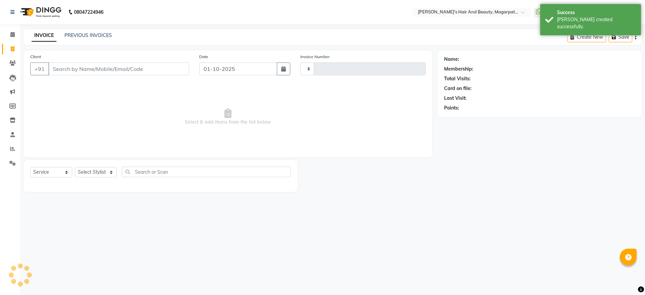
type input "3678"
select select "4517"
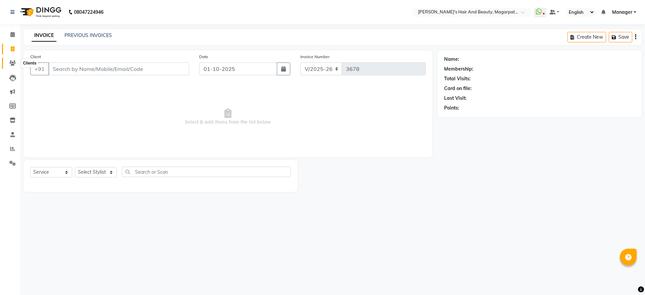
click at [14, 64] on icon at bounding box center [12, 62] width 6 height 5
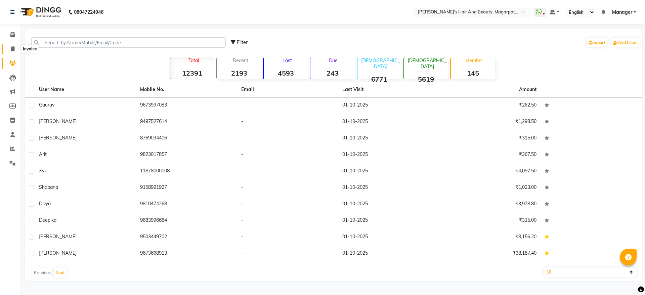
click at [12, 46] on icon at bounding box center [13, 48] width 4 height 5
select select "service"
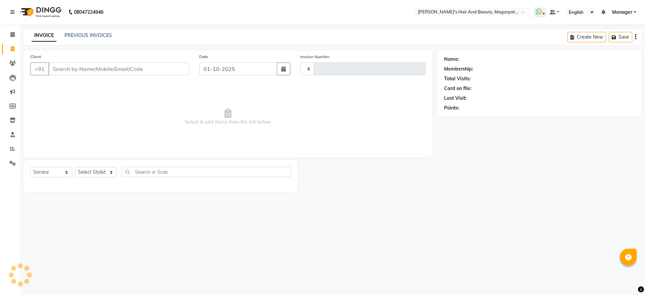
type input "3678"
select select "4517"
click at [70, 69] on input "Client" at bounding box center [118, 68] width 141 height 13
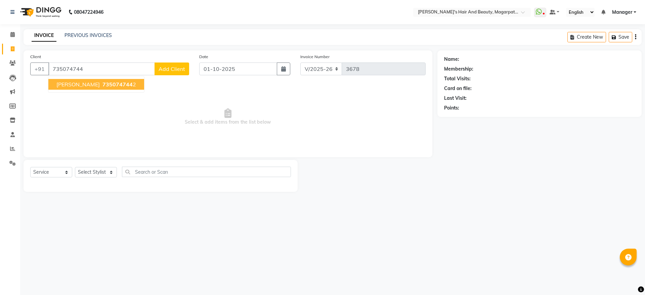
click at [73, 85] on span "[PERSON_NAME]" at bounding box center [77, 84] width 43 height 7
type input "7350747442"
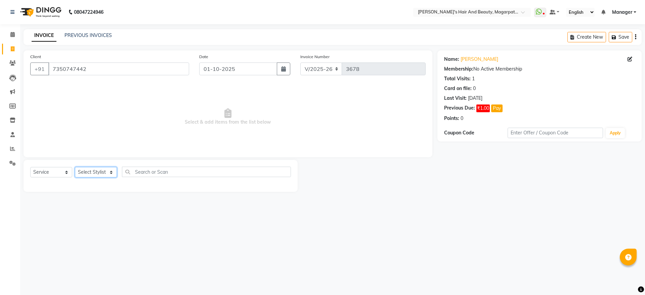
click at [93, 173] on select "Select Stylist [PERSON_NAME] [PERSON_NAME] [PERSON_NAME] Manager [PERSON_NAME] …" at bounding box center [96, 172] width 42 height 10
select select "67444"
click at [75, 167] on select "Select Stylist [PERSON_NAME] [PERSON_NAME] [PERSON_NAME] Manager [PERSON_NAME] …" at bounding box center [96, 172] width 42 height 10
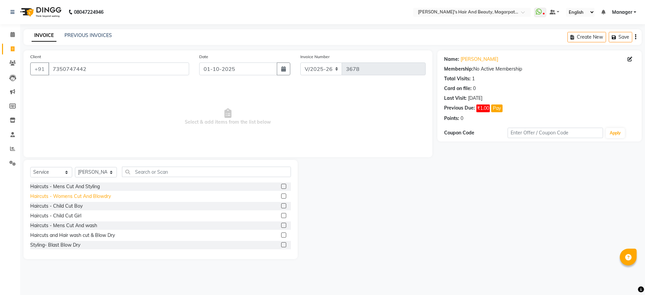
click at [101, 198] on div "Haircuts - Womens Cut And Blowdry" at bounding box center [70, 196] width 81 height 7
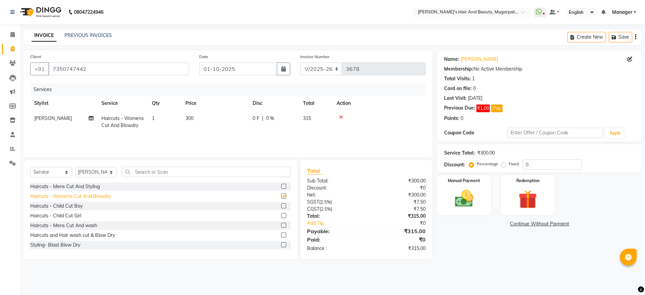
checkbox input "false"
click at [87, 184] on div "Haircuts - Mens Cut And Styling" at bounding box center [65, 186] width 70 height 7
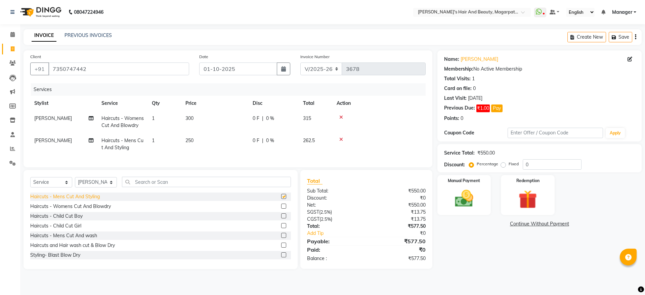
checkbox input "false"
click at [342, 117] on icon at bounding box center [341, 117] width 4 height 5
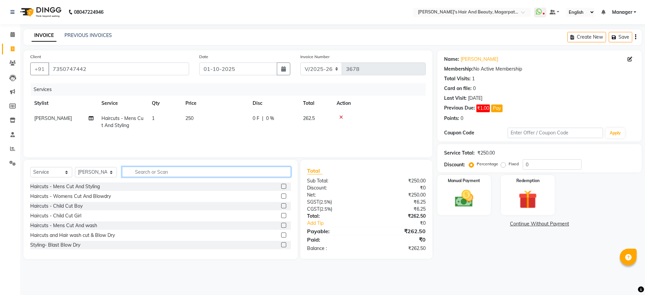
click at [171, 173] on input "text" at bounding box center [206, 172] width 169 height 10
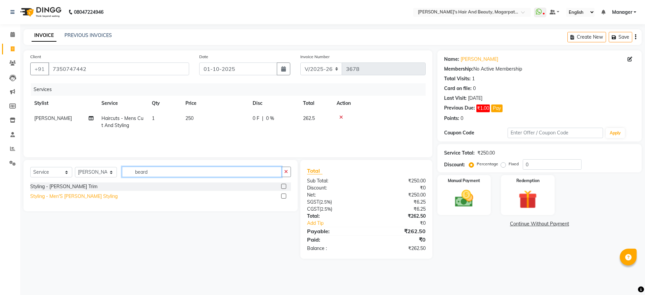
type input "beard"
click at [90, 197] on div "Styling - Men'S [PERSON_NAME] Styling" at bounding box center [73, 196] width 87 height 7
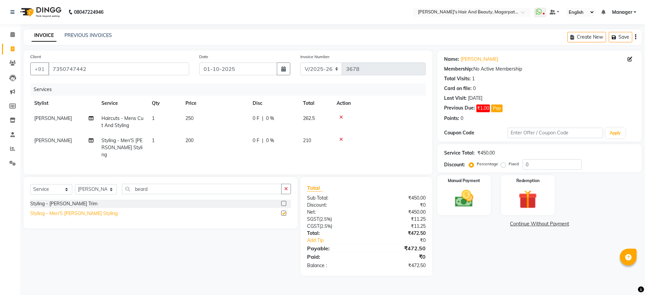
checkbox input "false"
click at [270, 121] on span "0 %" at bounding box center [270, 118] width 8 height 7
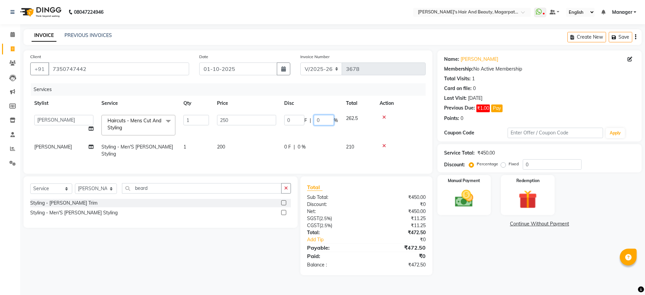
click at [327, 120] on input "0" at bounding box center [324, 120] width 20 height 10
type input "20"
click at [299, 142] on td "0 F | 0 %" at bounding box center [311, 150] width 62 height 22
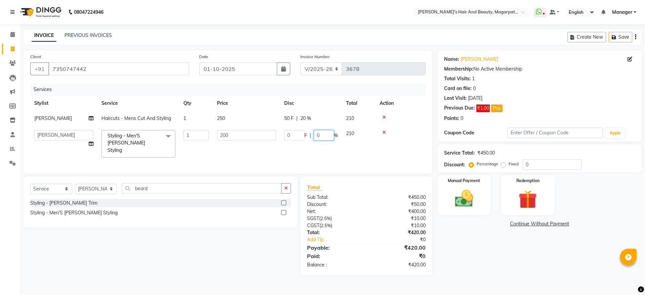
click at [321, 135] on input "0" at bounding box center [324, 135] width 20 height 10
type input "20"
click at [318, 149] on tr "[PERSON_NAME] [PERSON_NAME] [PERSON_NAME] Manager [PERSON_NAME] [PERSON_NAME] […" at bounding box center [227, 144] width 395 height 36
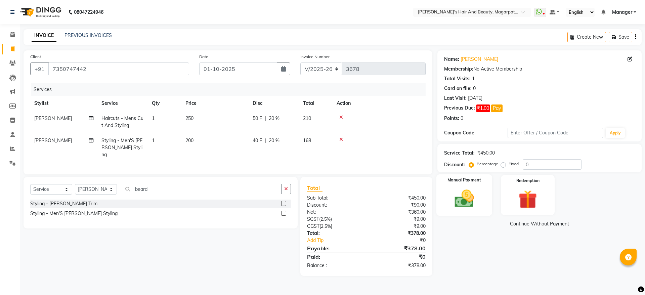
click at [455, 193] on img at bounding box center [463, 198] width 31 height 22
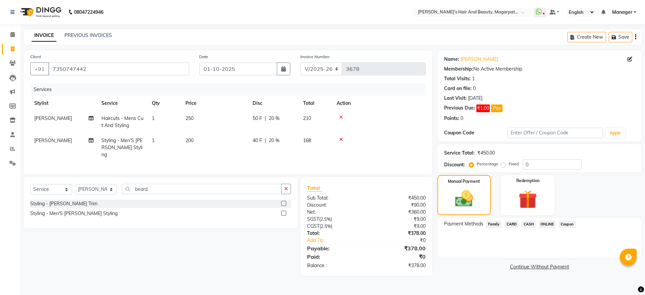
click at [543, 223] on span "ONLINE" at bounding box center [546, 224] width 17 height 8
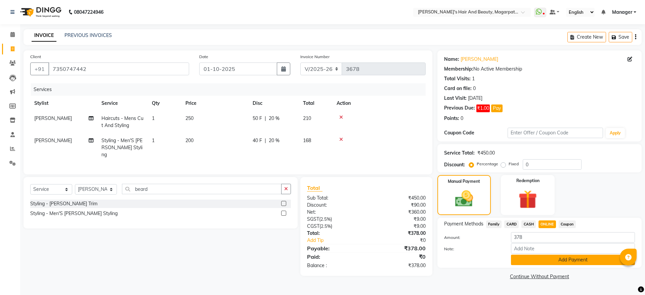
click at [551, 258] on button "Add Payment" at bounding box center [573, 260] width 124 height 10
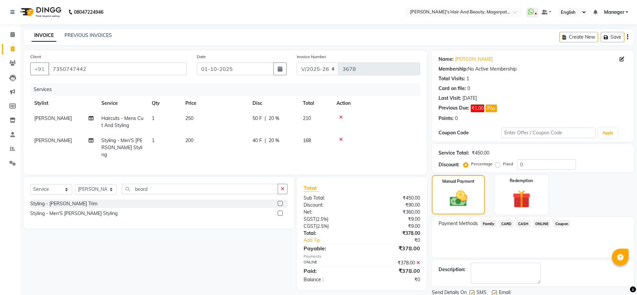
scroll to position [24, 0]
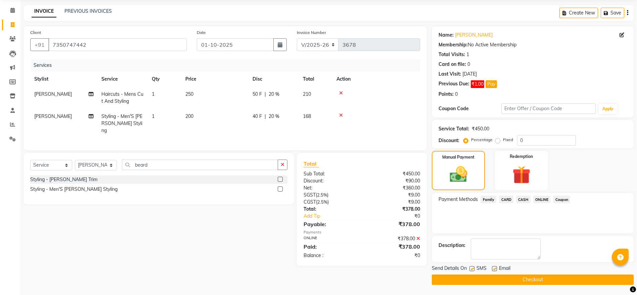
click at [536, 276] on button "Checkout" at bounding box center [533, 279] width 202 height 10
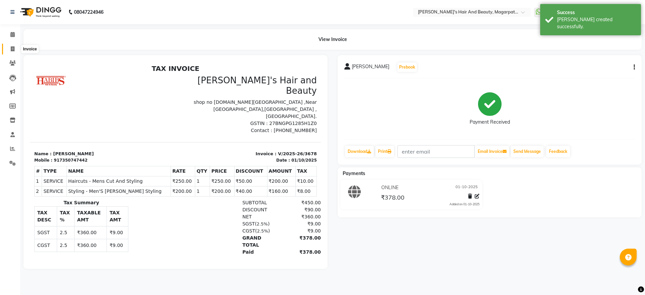
click at [12, 47] on icon at bounding box center [13, 48] width 4 height 5
select select "service"
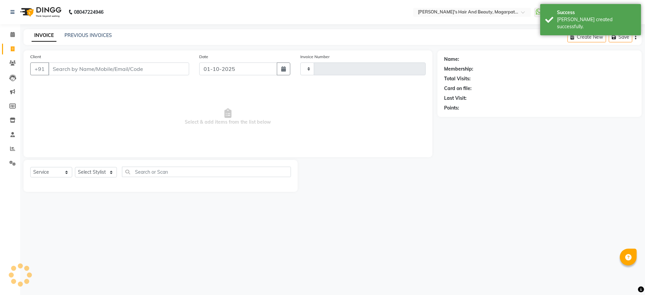
type input "3679"
select select "4517"
click at [68, 70] on input "Client" at bounding box center [118, 68] width 141 height 13
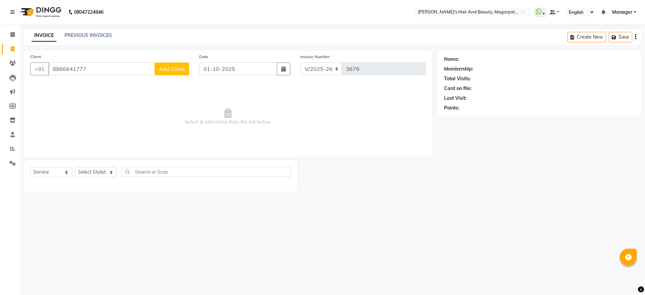
type input "8866641777"
click at [180, 67] on span "Add Client" at bounding box center [172, 69] width 27 height 7
select select "22"
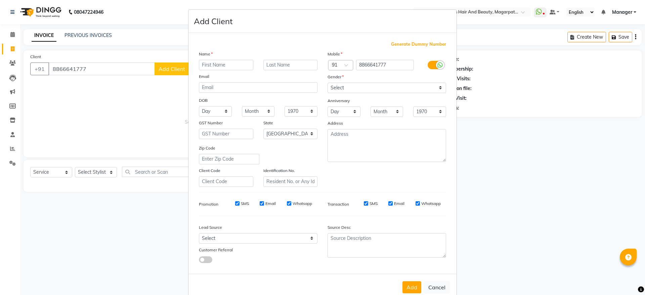
click at [216, 64] on input "text" at bounding box center [226, 65] width 54 height 10
type input "[PERSON_NAME]"
click at [329, 90] on select "Select [DEMOGRAPHIC_DATA] [DEMOGRAPHIC_DATA] Other Prefer Not To Say" at bounding box center [387, 88] width 119 height 10
select select "[DEMOGRAPHIC_DATA]"
click at [328, 83] on select "Select [DEMOGRAPHIC_DATA] [DEMOGRAPHIC_DATA] Other Prefer Not To Say" at bounding box center [387, 88] width 119 height 10
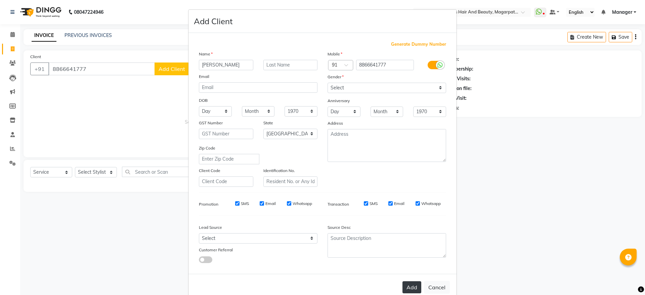
click at [411, 288] on button "Add" at bounding box center [411, 287] width 19 height 12
select select
select select "null"
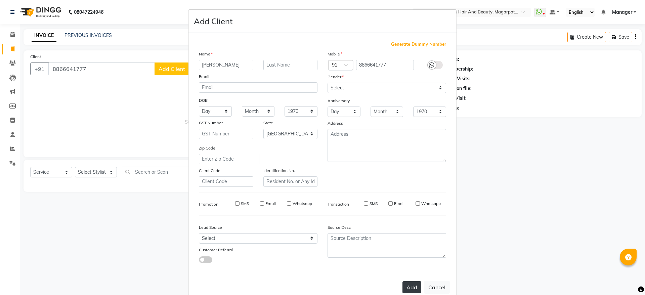
select select
checkbox input "false"
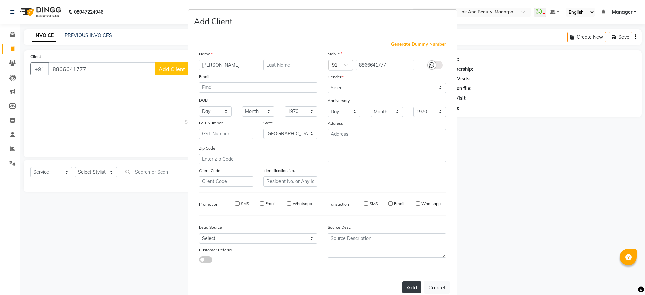
checkbox input "false"
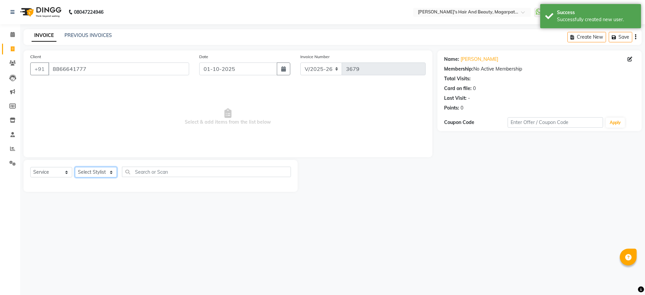
click at [97, 171] on select "Select Stylist [PERSON_NAME] [PERSON_NAME] [PERSON_NAME] Manager [PERSON_NAME] …" at bounding box center [96, 172] width 42 height 10
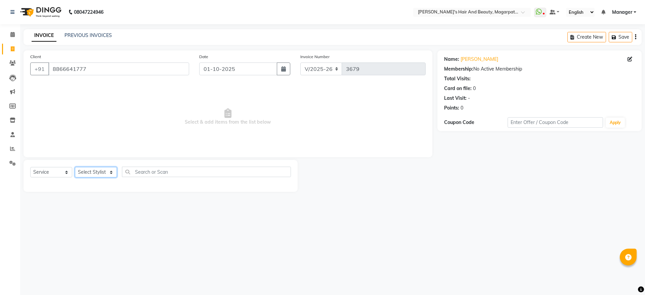
select select "67454"
click at [75, 167] on select "Select Stylist [PERSON_NAME] [PERSON_NAME] [PERSON_NAME] Manager [PERSON_NAME] …" at bounding box center [96, 172] width 42 height 10
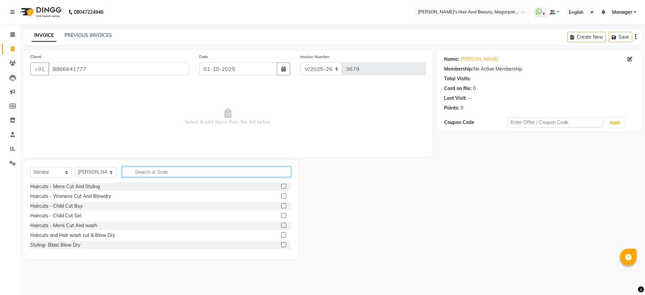
click at [161, 170] on input "text" at bounding box center [206, 172] width 169 height 10
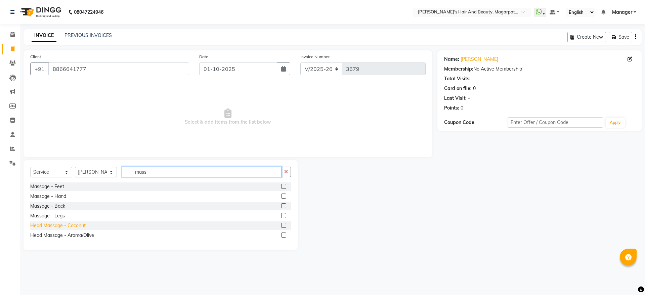
type input "mass"
click at [78, 225] on div "Head Massage - Coconut" at bounding box center [57, 225] width 55 height 7
checkbox input "false"
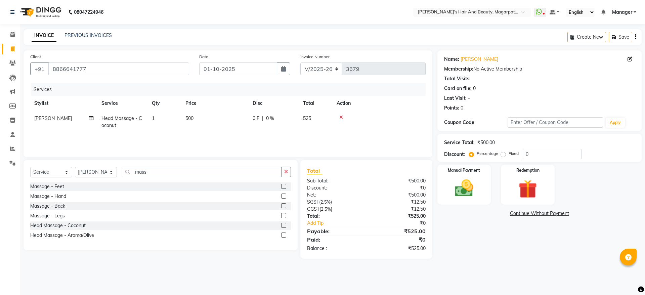
click at [190, 119] on span "500" at bounding box center [189, 118] width 8 height 6
select select "67454"
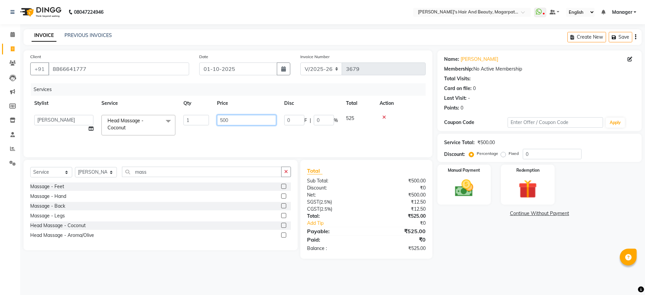
drag, startPoint x: 233, startPoint y: 117, endPoint x: 218, endPoint y: 119, distance: 15.6
click at [218, 119] on input "500" at bounding box center [246, 120] width 59 height 10
type input "1000"
click at [226, 135] on div "Services Stylist Service Qty Price Disc Total Action [PERSON_NAME] [PERSON_NAME…" at bounding box center [227, 116] width 395 height 67
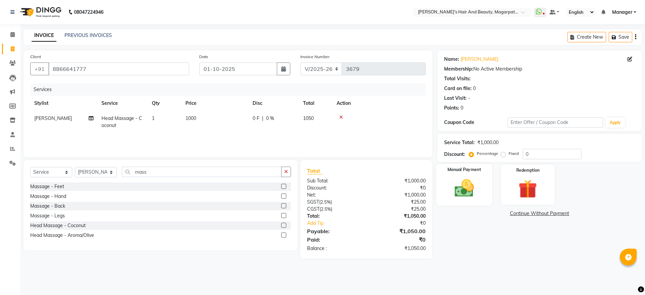
click at [464, 181] on img at bounding box center [463, 188] width 31 height 22
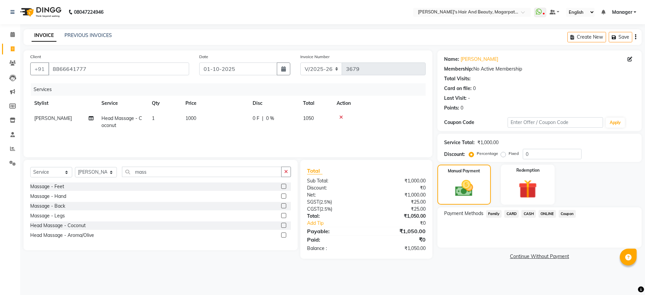
click at [181, 117] on td "1" at bounding box center [165, 122] width 34 height 22
select select "67454"
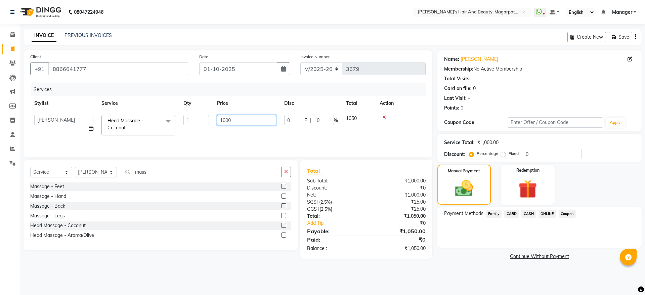
drag, startPoint x: 235, startPoint y: 119, endPoint x: 211, endPoint y: 116, distance: 23.7
click at [211, 116] on tr "[PERSON_NAME] [PERSON_NAME] [PERSON_NAME] Manager [PERSON_NAME] [PERSON_NAME] […" at bounding box center [227, 125] width 395 height 29
type input "1100"
click at [215, 132] on td "1100" at bounding box center [246, 125] width 67 height 29
select select "67454"
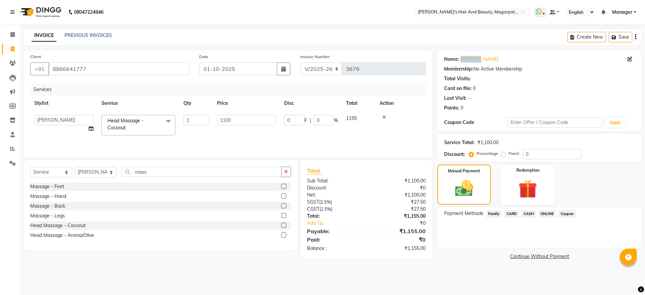
drag, startPoint x: 479, startPoint y: 57, endPoint x: 459, endPoint y: 59, distance: 20.6
click at [459, 59] on div "Name: [PERSON_NAME]" at bounding box center [539, 59] width 191 height 7
copy div "[PERSON_NAME]"
click at [61, 171] on select "Select Service Product Membership Package Voucher Prepaid Gift Card" at bounding box center [51, 172] width 42 height 10
click at [30, 169] on select "Select Service Product Membership Package Voucher Prepaid Gift Card" at bounding box center [51, 172] width 42 height 10
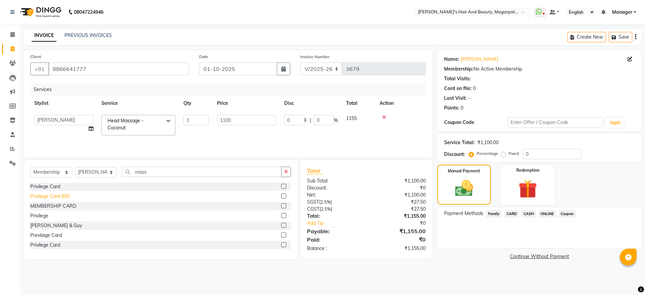
click at [68, 197] on div "Privilege Card 800" at bounding box center [49, 196] width 39 height 7
select select "select"
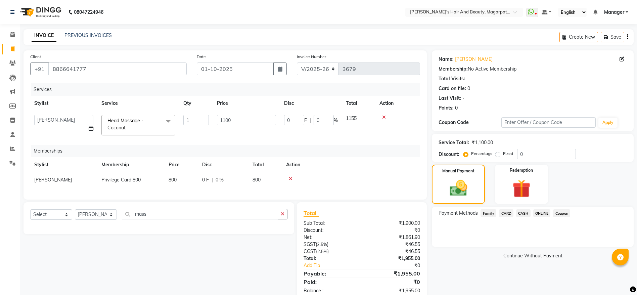
click at [539, 211] on span "ONLINE" at bounding box center [541, 213] width 17 height 8
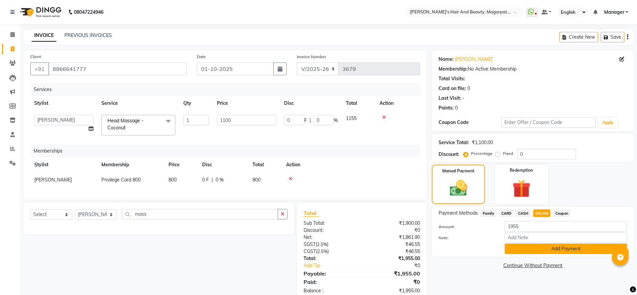
click at [542, 249] on button "Add Payment" at bounding box center [566, 249] width 122 height 10
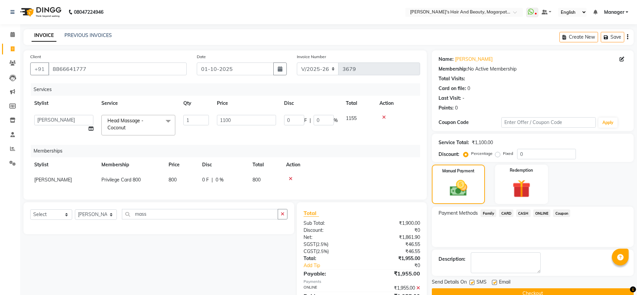
scroll to position [38, 0]
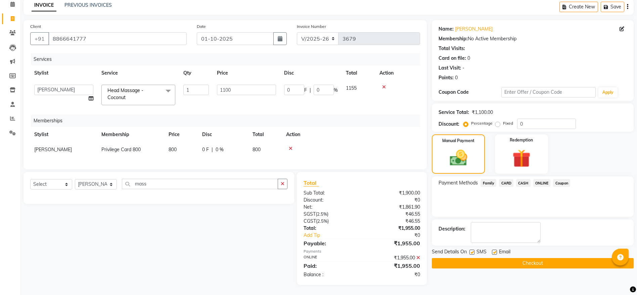
click at [535, 258] on button "Checkout" at bounding box center [533, 263] width 202 height 10
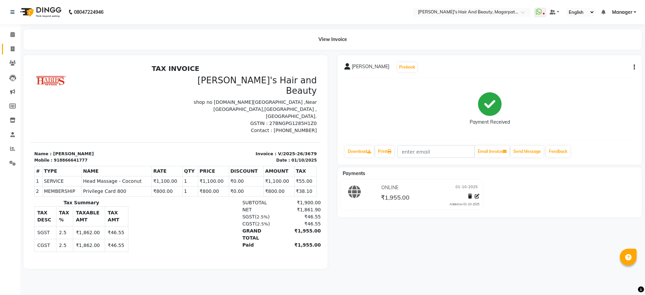
click at [12, 45] on span at bounding box center [13, 49] width 12 height 8
select select "service"
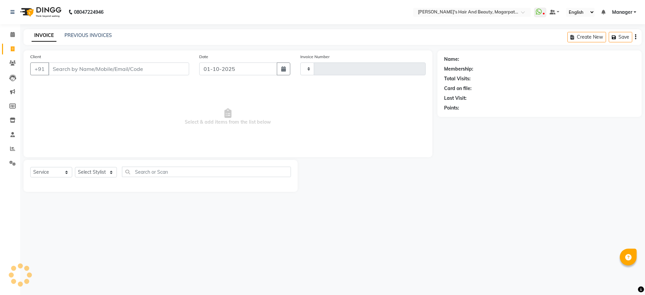
type input "3680"
select select "4517"
click at [81, 64] on input "Client" at bounding box center [118, 68] width 141 height 13
type input "9604799306"
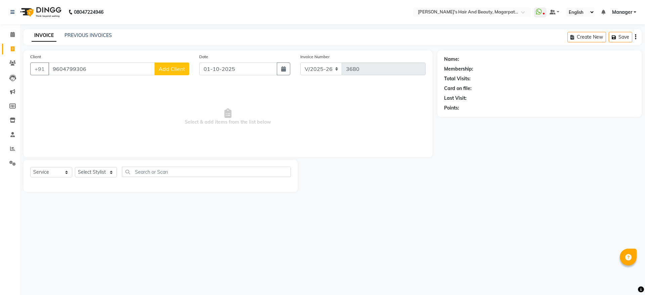
click at [171, 65] on button "Add Client" at bounding box center [172, 68] width 35 height 13
select select "22"
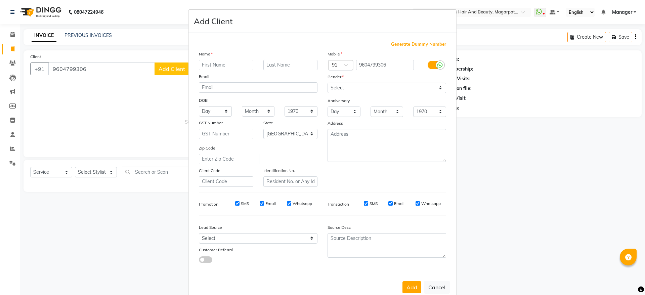
click at [204, 61] on input "text" at bounding box center [226, 65] width 54 height 10
type input "Shruti"
click at [348, 84] on select "Select [DEMOGRAPHIC_DATA] [DEMOGRAPHIC_DATA] Other Prefer Not To Say" at bounding box center [387, 88] width 119 height 10
select select "[DEMOGRAPHIC_DATA]"
click at [328, 83] on select "Select [DEMOGRAPHIC_DATA] [DEMOGRAPHIC_DATA] Other Prefer Not To Say" at bounding box center [387, 88] width 119 height 10
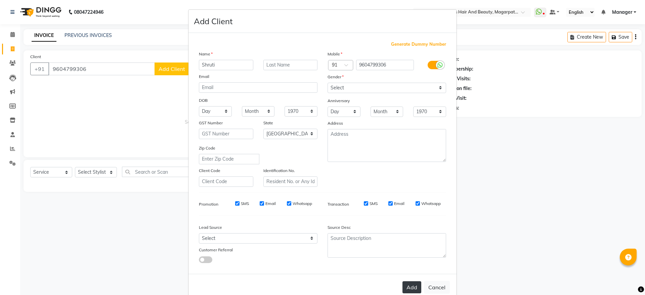
click at [402, 284] on button "Add" at bounding box center [411, 287] width 19 height 12
select select
select select "null"
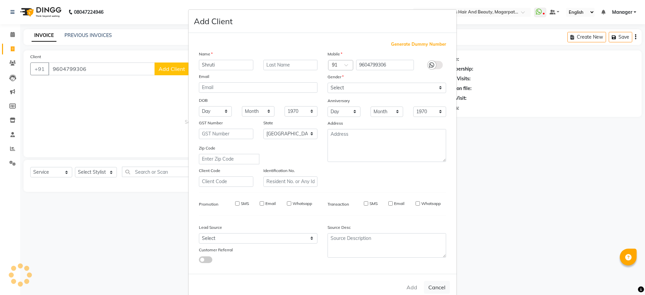
select select
checkbox input "false"
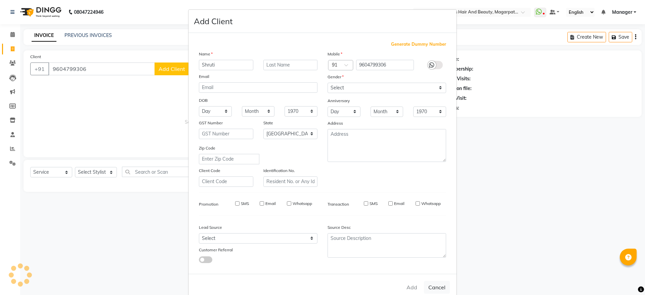
checkbox input "false"
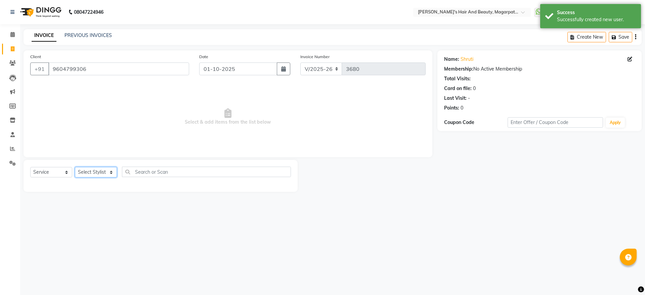
click at [101, 171] on select "Select Stylist [PERSON_NAME] [PERSON_NAME] [PERSON_NAME] Manager [PERSON_NAME] …" at bounding box center [96, 172] width 42 height 10
select select "67464"
click at [75, 167] on select "Select Stylist [PERSON_NAME] [PERSON_NAME] [PERSON_NAME] Manager [PERSON_NAME] …" at bounding box center [96, 172] width 42 height 10
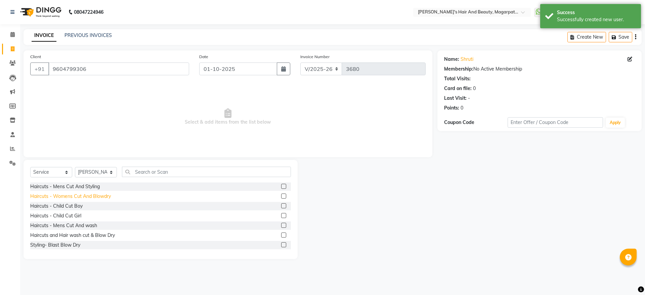
click at [102, 197] on div "Haircuts - Womens Cut And Blowdry" at bounding box center [70, 196] width 81 height 7
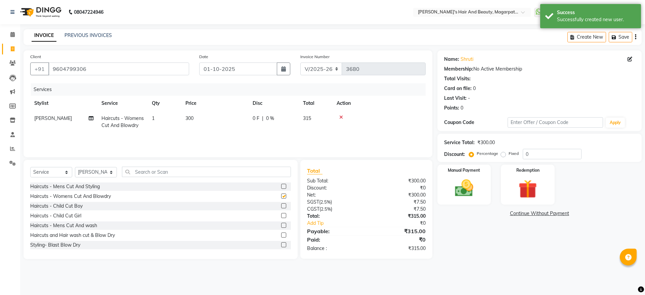
checkbox input "false"
click at [457, 178] on img at bounding box center [463, 188] width 31 height 22
click at [545, 212] on span "ONLINE" at bounding box center [546, 214] width 17 height 8
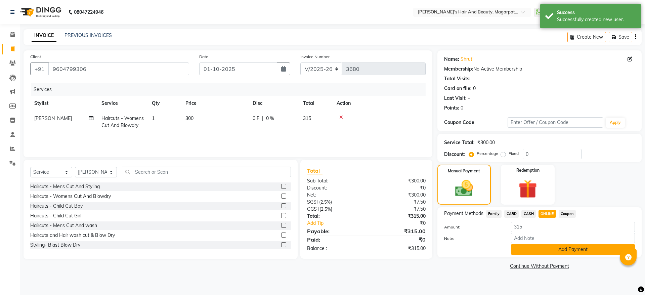
click at [548, 247] on button "Add Payment" at bounding box center [573, 249] width 124 height 10
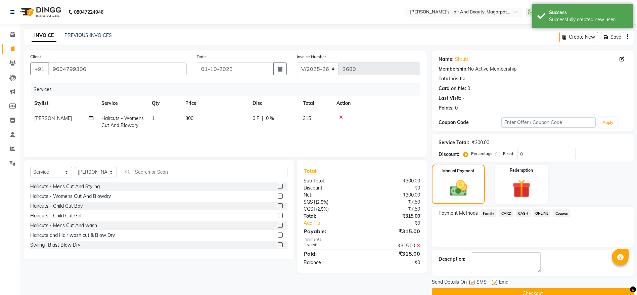
scroll to position [14, 0]
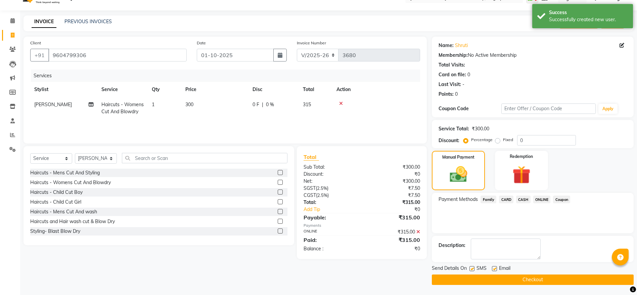
click at [533, 275] on button "Checkout" at bounding box center [533, 279] width 202 height 10
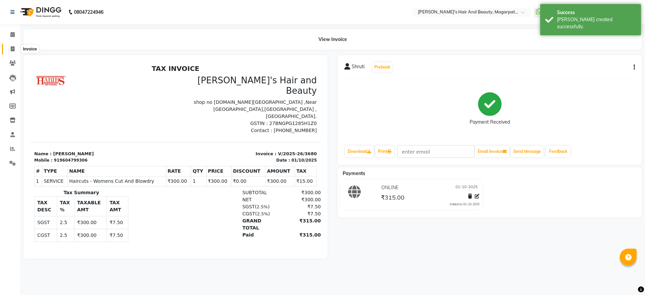
click at [12, 50] on icon at bounding box center [13, 48] width 4 height 5
select select "4517"
select select "service"
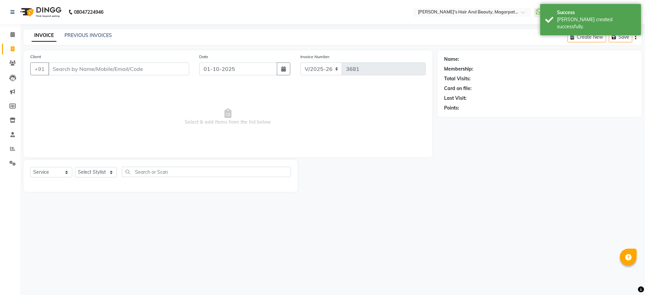
click at [66, 68] on input "Client" at bounding box center [118, 68] width 141 height 13
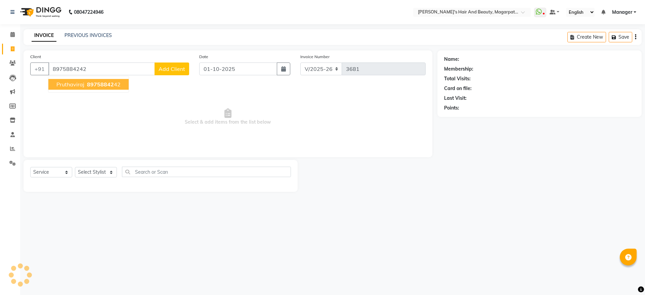
type input "8975884242"
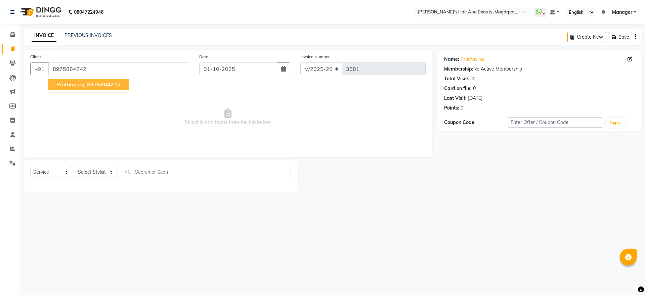
click at [76, 85] on span "pruthaviraj" at bounding box center [70, 84] width 28 height 7
click at [101, 173] on select "Select Stylist [PERSON_NAME] [PERSON_NAME] [PERSON_NAME] Manager [PERSON_NAME] …" at bounding box center [96, 172] width 42 height 10
select select "67444"
click at [75, 167] on select "Select Stylist [PERSON_NAME] [PERSON_NAME] [PERSON_NAME] Manager [PERSON_NAME] …" at bounding box center [96, 172] width 42 height 10
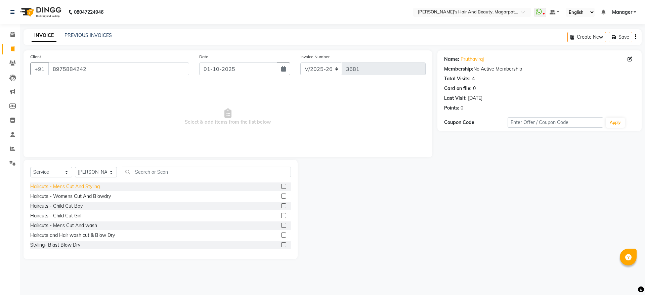
click at [92, 186] on div "Haircuts - Mens Cut And Styling" at bounding box center [65, 186] width 70 height 7
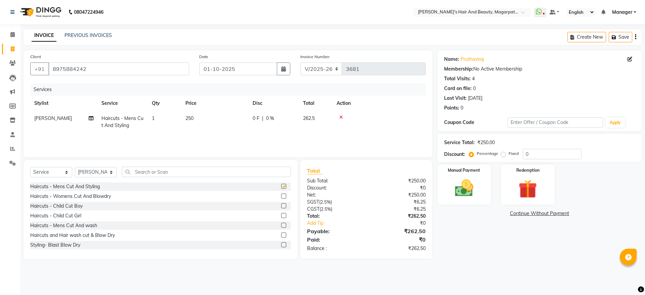
checkbox input "false"
click at [165, 171] on input "text" at bounding box center [206, 172] width 169 height 10
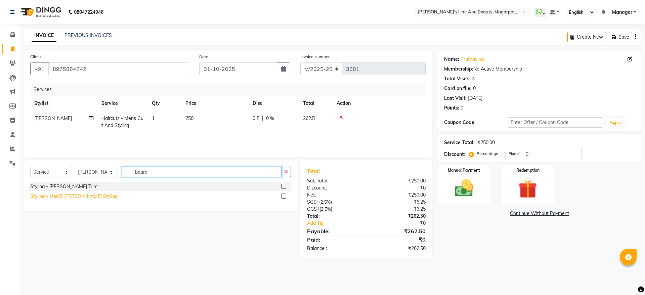
type input "beard"
click at [84, 197] on div "Styling - Men'S [PERSON_NAME] Styling" at bounding box center [73, 196] width 87 height 7
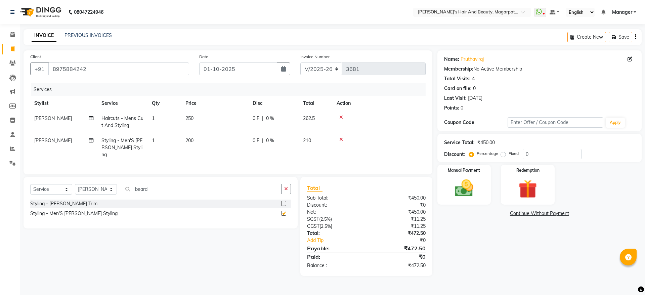
checkbox input "false"
click at [268, 114] on td "0 F | 0 %" at bounding box center [274, 122] width 50 height 22
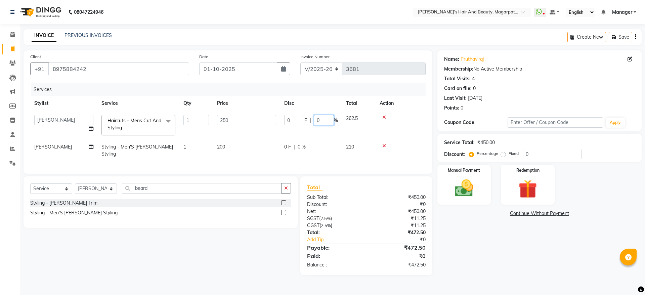
drag, startPoint x: 326, startPoint y: 120, endPoint x: 311, endPoint y: 121, distance: 14.8
click at [311, 121] on div "0 F | 0 %" at bounding box center [311, 120] width 54 height 10
type input "20"
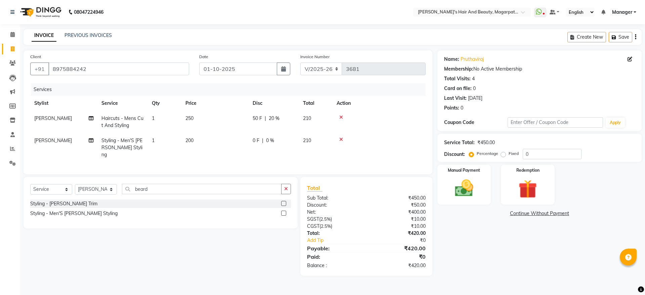
click at [298, 148] on td "0 F | 0 %" at bounding box center [274, 147] width 50 height 29
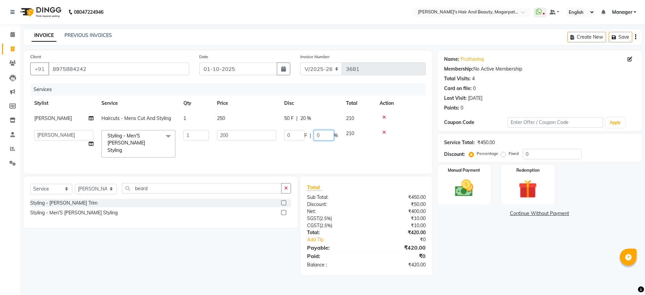
drag, startPoint x: 325, startPoint y: 134, endPoint x: 311, endPoint y: 135, distance: 14.1
click at [311, 135] on div "0 F | 0 %" at bounding box center [311, 135] width 54 height 10
type input "20"
click at [307, 157] on div "Services Stylist Service Qty Price Disc Total Action [PERSON_NAME] Haircuts - M…" at bounding box center [227, 125] width 395 height 84
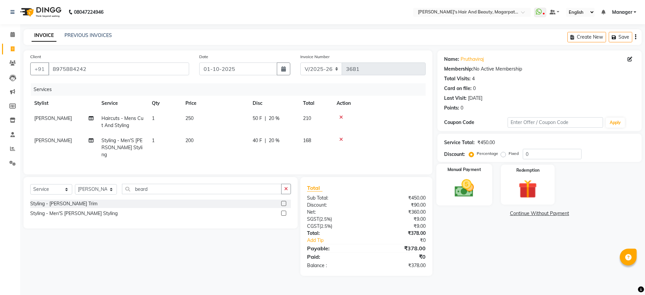
click at [467, 185] on img at bounding box center [463, 188] width 31 height 22
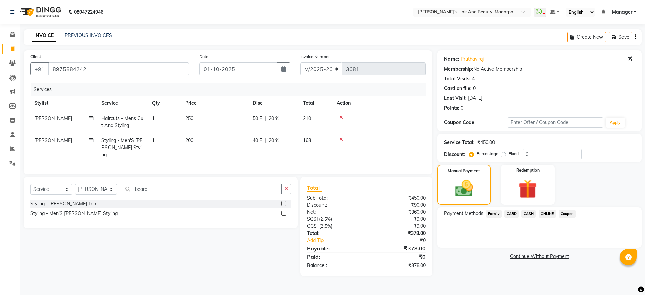
click at [548, 215] on span "ONLINE" at bounding box center [546, 214] width 17 height 8
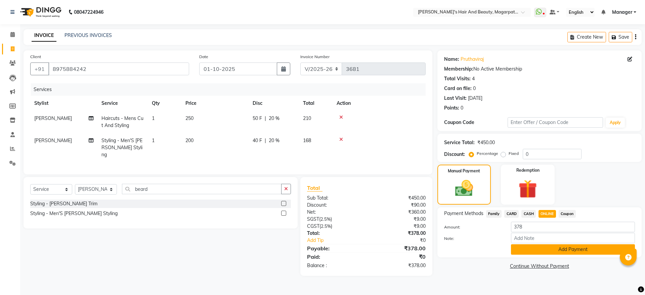
click at [549, 248] on button "Add Payment" at bounding box center [573, 249] width 124 height 10
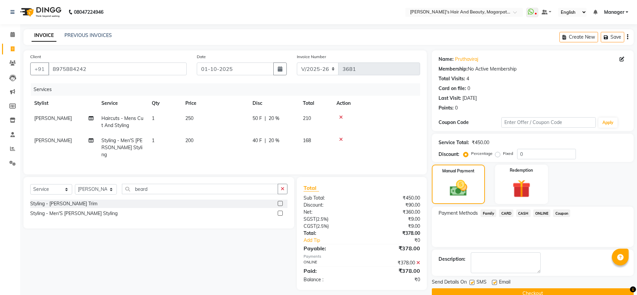
scroll to position [14, 0]
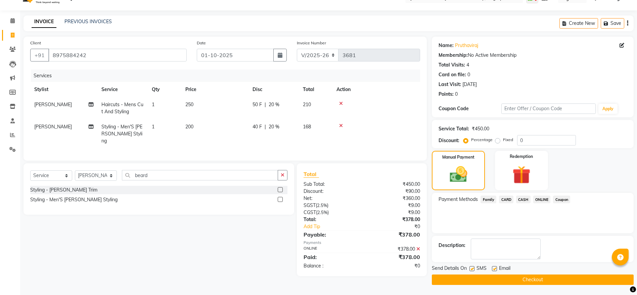
click at [532, 277] on button "Checkout" at bounding box center [533, 279] width 202 height 10
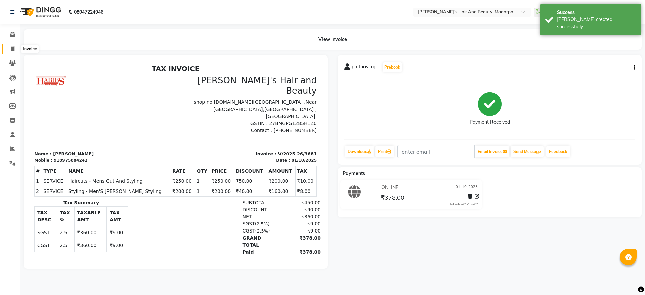
click at [8, 48] on span at bounding box center [13, 49] width 12 height 8
select select "4517"
select select "service"
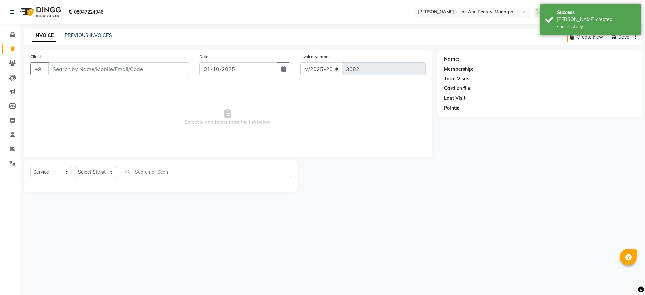
click at [69, 70] on input "Client" at bounding box center [118, 68] width 141 height 13
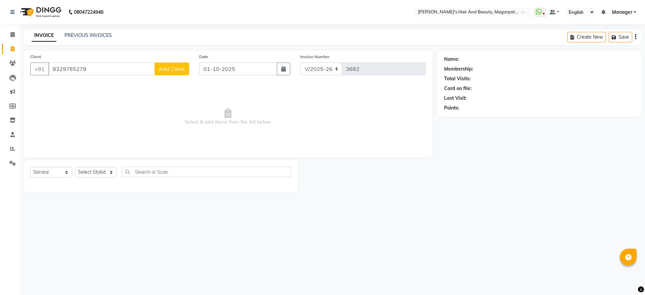
type input "8329765279"
click at [173, 68] on span "Add Client" at bounding box center [172, 69] width 27 height 7
select select "22"
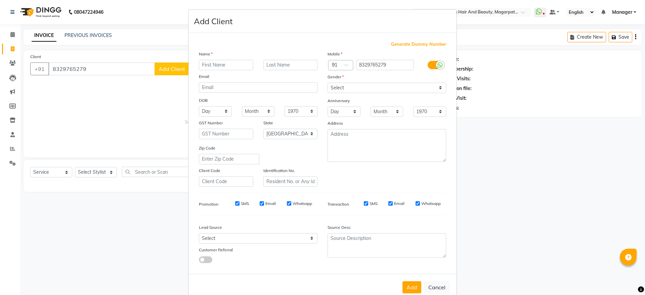
click at [221, 68] on input "text" at bounding box center [226, 65] width 54 height 10
type input "B"
type input "Santosh"
click at [349, 86] on select "Select [DEMOGRAPHIC_DATA] [DEMOGRAPHIC_DATA] Other Prefer Not To Say" at bounding box center [387, 88] width 119 height 10
click at [328, 83] on select "Select [DEMOGRAPHIC_DATA] [DEMOGRAPHIC_DATA] Other Prefer Not To Say" at bounding box center [387, 88] width 119 height 10
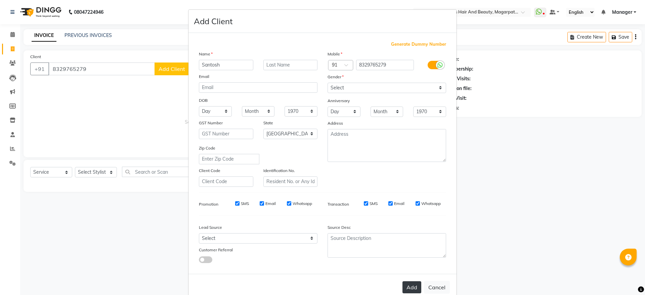
click at [406, 287] on button "Add" at bounding box center [411, 287] width 19 height 12
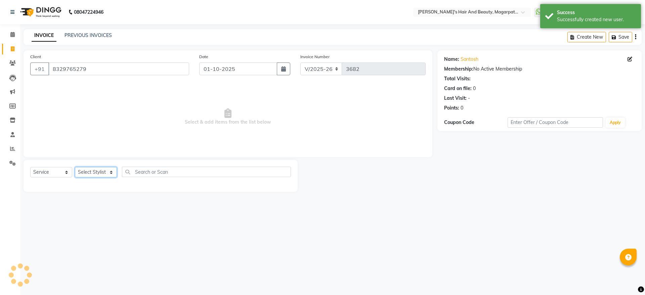
click at [107, 171] on select "Select Stylist [PERSON_NAME] [PERSON_NAME] [PERSON_NAME] Manager [PERSON_NAME] …" at bounding box center [96, 172] width 42 height 10
click at [75, 167] on select "Select Stylist [PERSON_NAME] [PERSON_NAME] [PERSON_NAME] Manager [PERSON_NAME] …" at bounding box center [96, 172] width 42 height 10
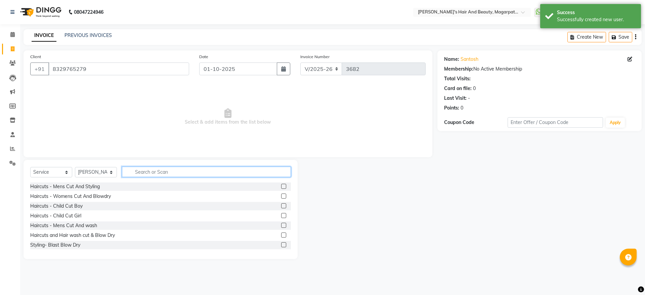
click at [139, 173] on input "text" at bounding box center [206, 172] width 169 height 10
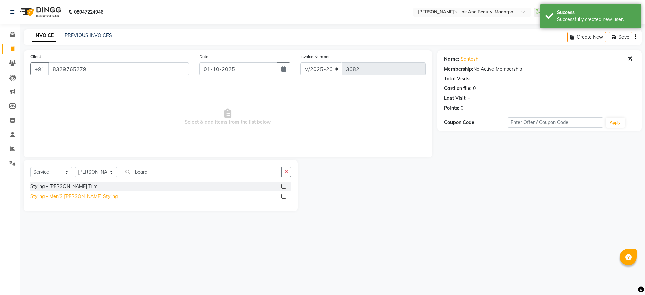
click at [77, 199] on div "Styling - Men'S [PERSON_NAME] Styling" at bounding box center [73, 196] width 87 height 7
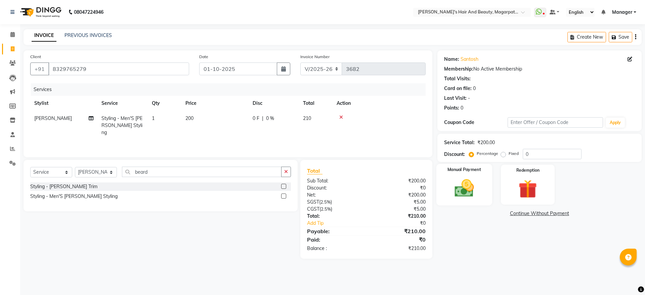
click at [454, 177] on img at bounding box center [463, 188] width 31 height 22
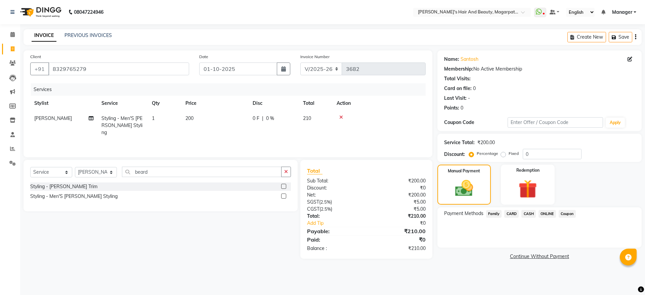
click at [548, 211] on span "ONLINE" at bounding box center [546, 214] width 17 height 8
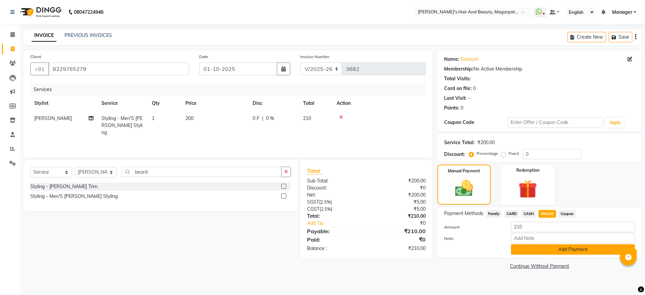
click at [553, 248] on button "Add Payment" at bounding box center [573, 249] width 124 height 10
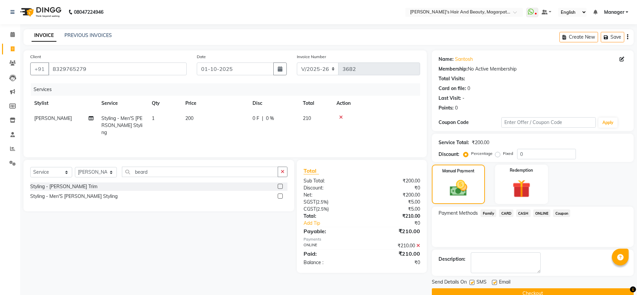
scroll to position [14, 0]
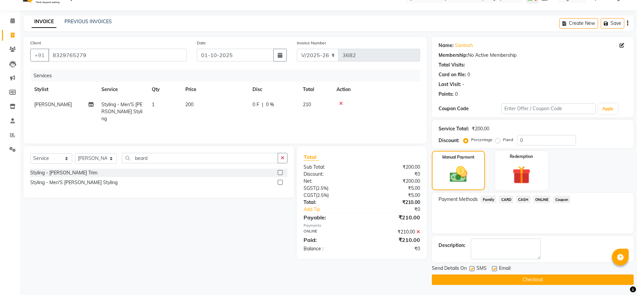
click at [531, 277] on button "Checkout" at bounding box center [533, 279] width 202 height 10
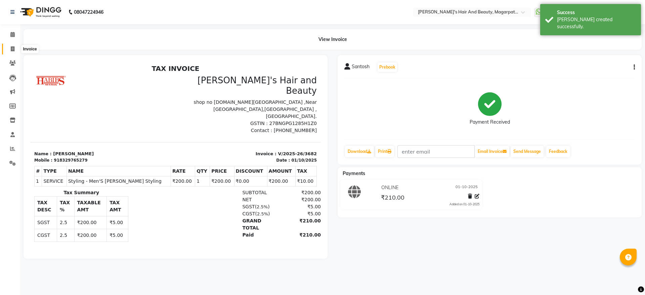
click at [12, 47] on icon at bounding box center [13, 48] width 4 height 5
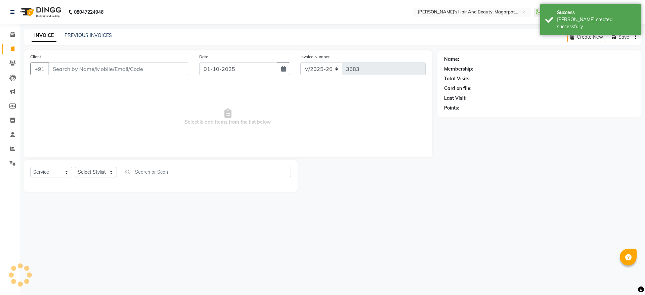
click at [72, 69] on input "Client" at bounding box center [118, 68] width 141 height 13
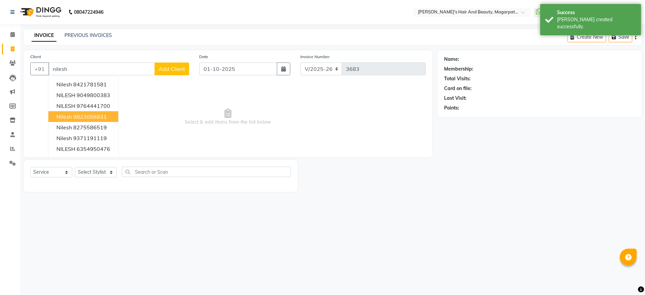
click at [79, 118] on ngb-highlight "9823056831" at bounding box center [90, 116] width 34 height 7
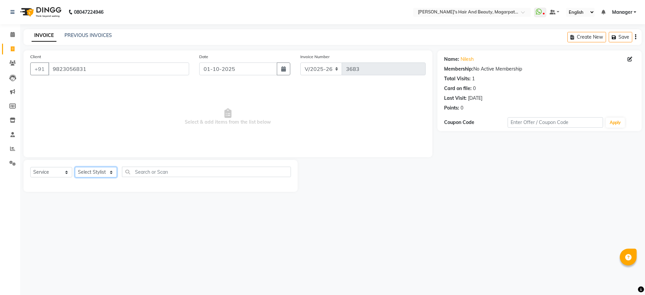
click at [98, 171] on select "Select Stylist [PERSON_NAME] [PERSON_NAME] [PERSON_NAME] Manager [PERSON_NAME] …" at bounding box center [96, 172] width 42 height 10
click at [75, 167] on select "Select Stylist [PERSON_NAME] [PERSON_NAME] [PERSON_NAME] Manager [PERSON_NAME] …" at bounding box center [96, 172] width 42 height 10
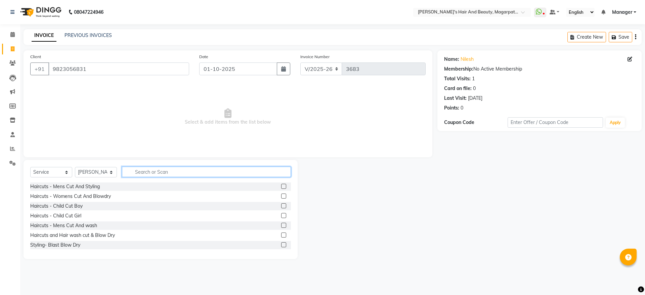
click at [145, 170] on input "text" at bounding box center [206, 172] width 169 height 10
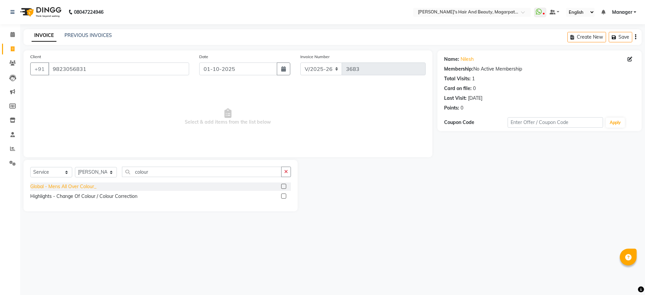
click at [88, 185] on div "Global - Mens All Over Colour_" at bounding box center [63, 186] width 66 height 7
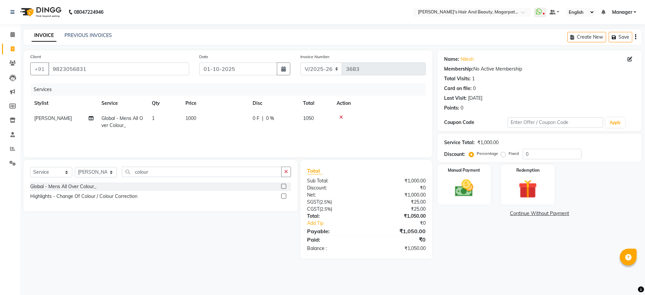
click at [200, 117] on td "1000" at bounding box center [214, 122] width 67 height 22
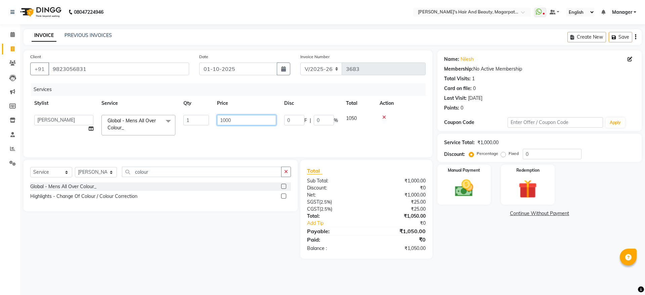
drag, startPoint x: 241, startPoint y: 119, endPoint x: 212, endPoint y: 121, distance: 28.6
click at [212, 121] on tr "[PERSON_NAME] [PERSON_NAME] [PERSON_NAME] Manager [PERSON_NAME] [PERSON_NAME] […" at bounding box center [227, 125] width 395 height 29
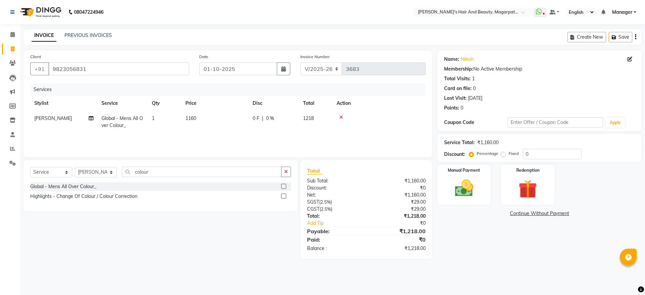
click at [214, 131] on td "1160" at bounding box center [214, 122] width 67 height 22
click at [458, 174] on div "Manual Payment" at bounding box center [464, 184] width 56 height 41
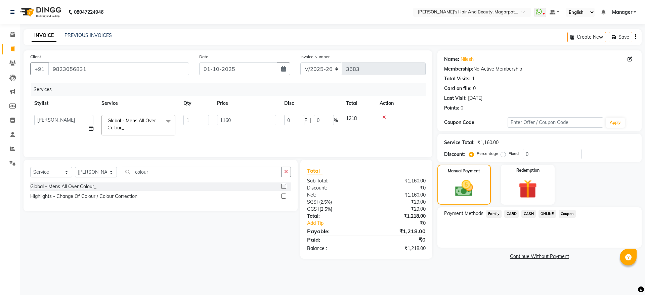
click at [545, 212] on span "ONLINE" at bounding box center [546, 214] width 17 height 8
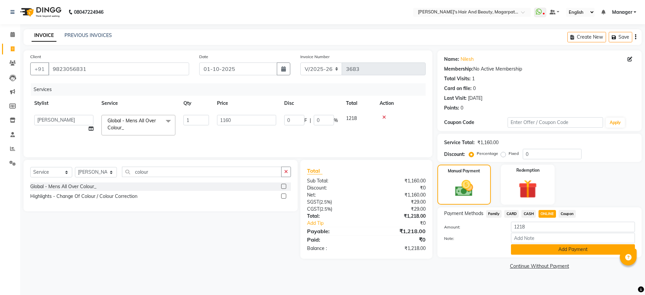
click at [552, 245] on button "Add Payment" at bounding box center [573, 249] width 124 height 10
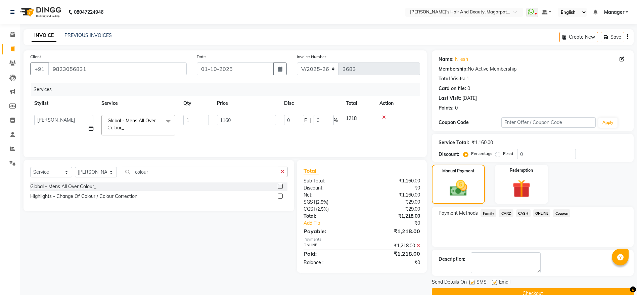
scroll to position [14, 0]
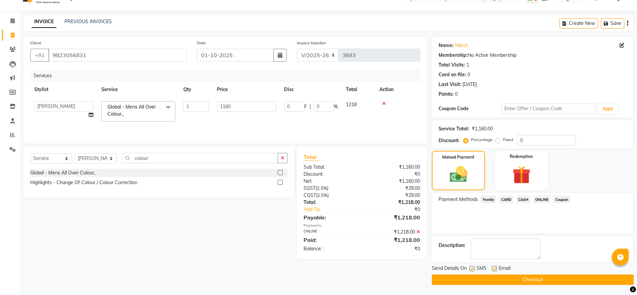
click at [540, 279] on button "Checkout" at bounding box center [533, 279] width 202 height 10
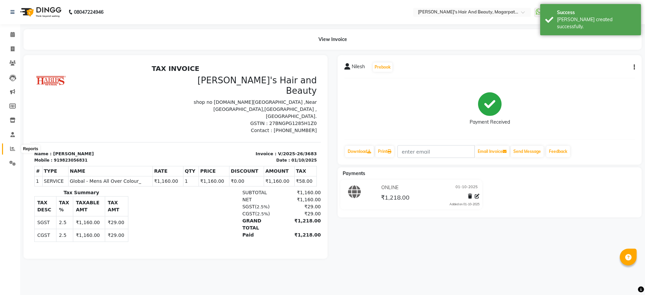
click at [14, 151] on icon at bounding box center [12, 148] width 5 height 5
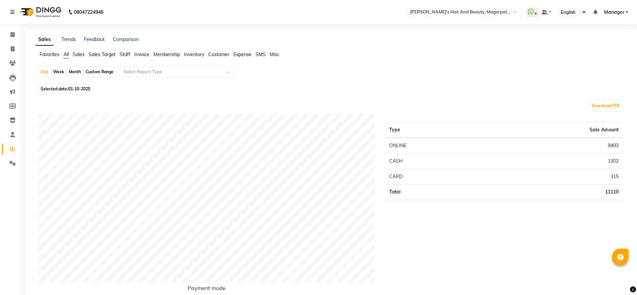
click at [125, 53] on span "Staff" at bounding box center [125, 54] width 11 height 6
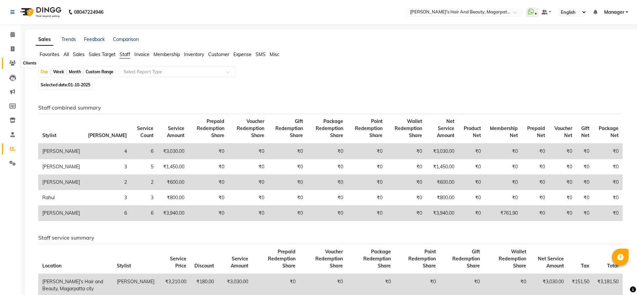
click at [13, 62] on icon at bounding box center [12, 62] width 6 height 5
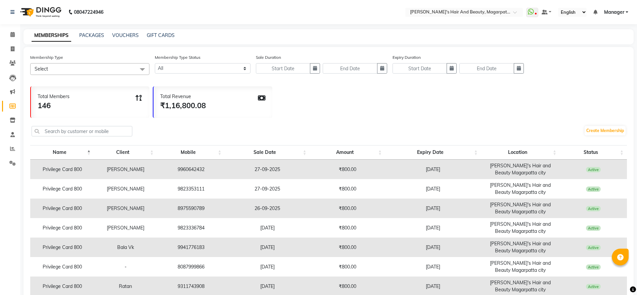
select select
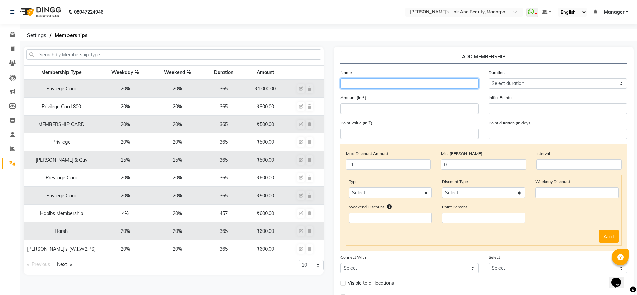
click at [346, 84] on input "text" at bounding box center [410, 83] width 138 height 10
paste input "[PERSON_NAME]"
type input "[PERSON_NAME]"
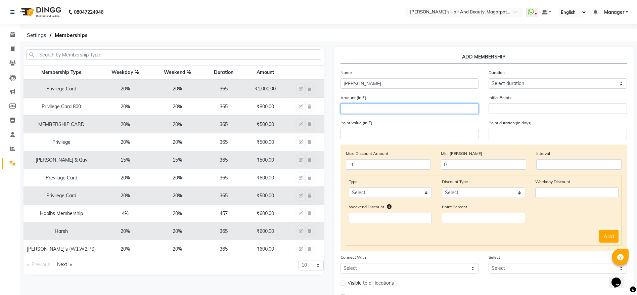
click at [359, 104] on input "number" at bounding box center [410, 108] width 138 height 10
type input "800"
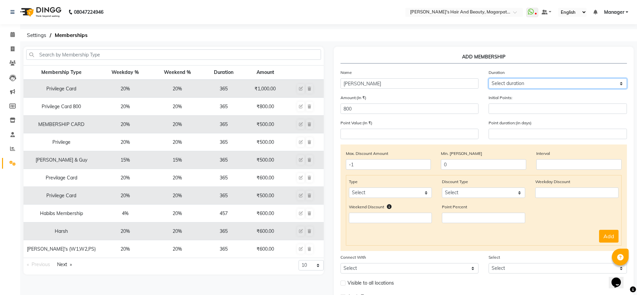
click at [495, 85] on select "Select duration Week Half-month Month Year Life Time 4 Months 8 Months 6 Months…" at bounding box center [558, 83] width 138 height 10
select select "4: 365"
click at [489, 78] on select "Select duration Week Half-month Month Year Life Time 4 Months 8 Months 6 Months…" at bounding box center [558, 83] width 138 height 10
type input "365"
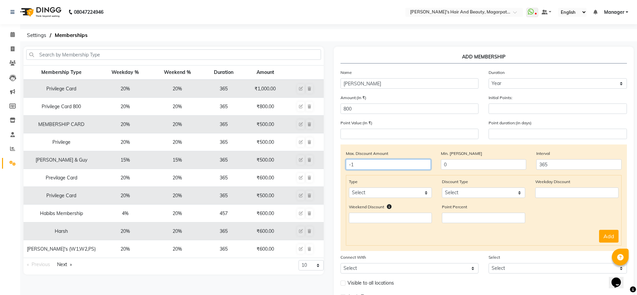
drag, startPoint x: 382, startPoint y: 165, endPoint x: 328, endPoint y: 169, distance: 54.3
click at [328, 169] on div "Membership Type Weekday % Weekend % Duration Amount Privilege Card 20% 20% 365 …" at bounding box center [328, 189] width 620 height 285
type input "0"
click at [381, 191] on select "Select Service Product Package Prepaid Voucher" at bounding box center [390, 192] width 83 height 10
select select "service"
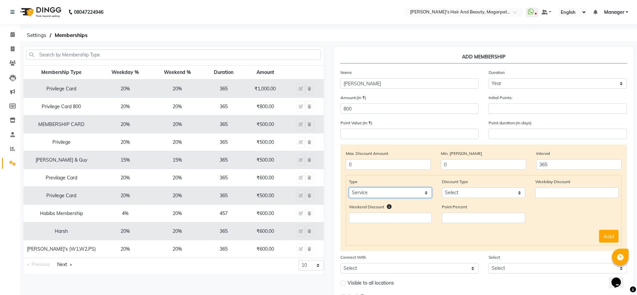
click at [349, 187] on select "Select Service Product Package Prepaid Voucher" at bounding box center [390, 192] width 83 height 10
click at [456, 191] on select "Select Percent Flat" at bounding box center [483, 192] width 83 height 10
select select "Percent"
click at [442, 187] on select "Select Percent Flat" at bounding box center [483, 192] width 83 height 10
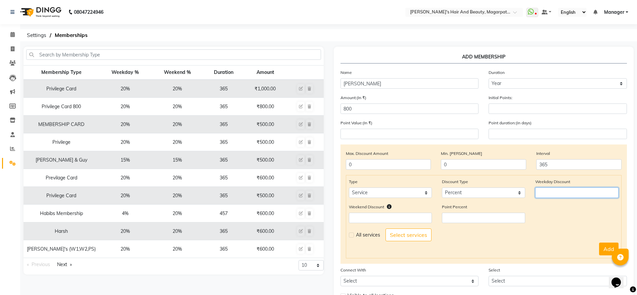
click at [550, 192] on input "number" at bounding box center [576, 192] width 83 height 10
type input "20"
click at [399, 215] on input "number" at bounding box center [390, 218] width 83 height 10
type input "20"
click at [351, 235] on label at bounding box center [351, 234] width 5 height 5
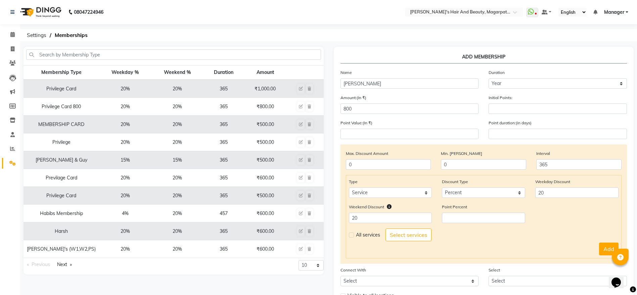
click at [351, 235] on input "checkbox" at bounding box center [351, 235] width 4 height 4
checkbox input "true"
click at [603, 248] on button "Add" at bounding box center [608, 249] width 19 height 13
select select
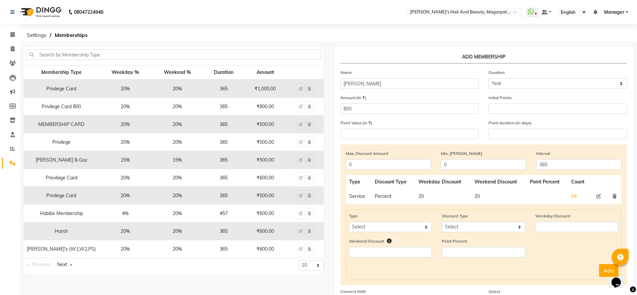
scroll to position [81, 0]
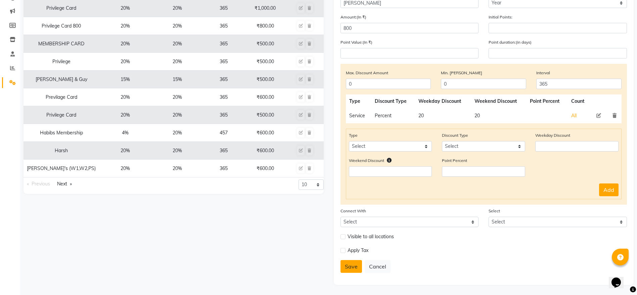
click at [351, 265] on button "Save" at bounding box center [351, 266] width 21 height 13
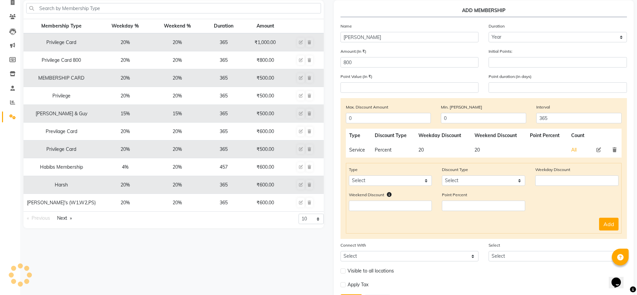
select select
type input "0"
select select
checkbox input "false"
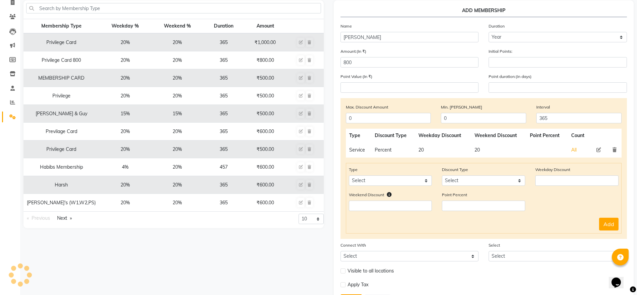
checkbox input "false"
